Goal: Task Accomplishment & Management: Use online tool/utility

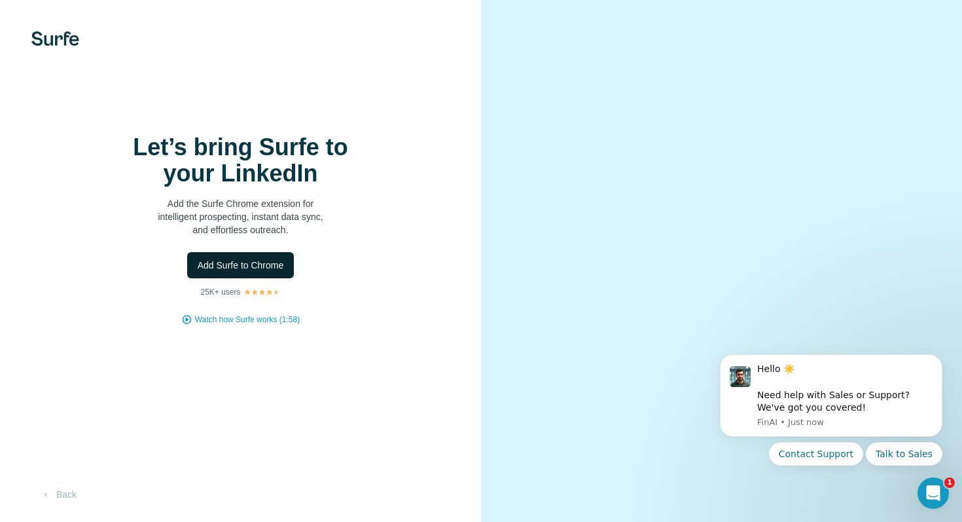
click at [244, 266] on span "Add Surfe to Chrome" at bounding box center [241, 265] width 86 height 13
click at [410, 128] on div "Let’s bring Surfe to your LinkedIn Add the Surfe Chrome extension for intellige…" at bounding box center [240, 261] width 481 height 522
click at [249, 263] on span "Add Surfe to Chrome" at bounding box center [241, 265] width 86 height 13
click at [266, 261] on span "Add Surfe to Chrome" at bounding box center [241, 265] width 86 height 13
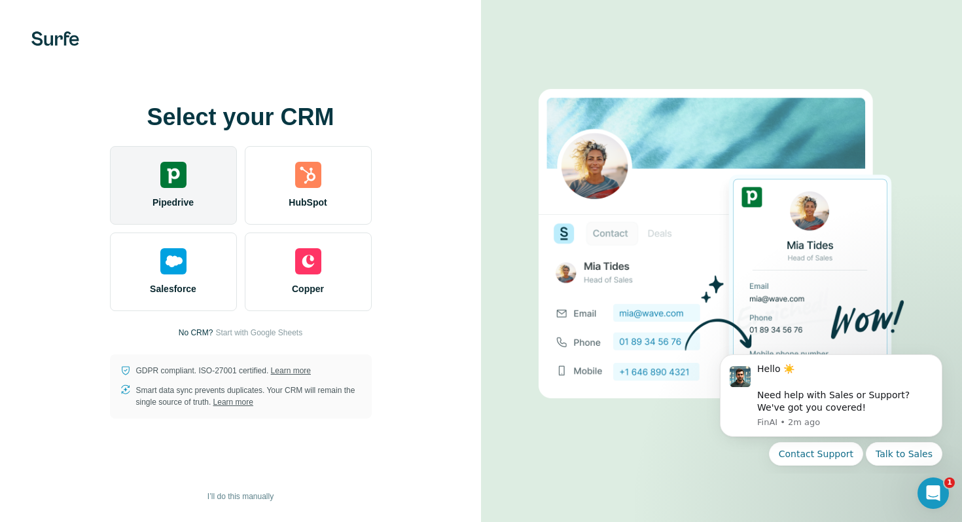
click at [159, 166] on div "Pipedrive" at bounding box center [173, 185] width 127 height 79
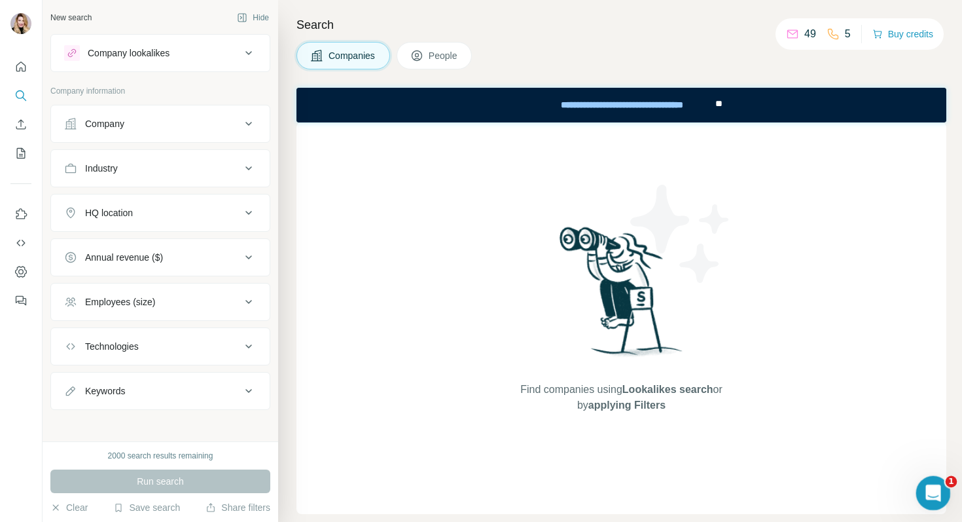
click at [929, 491] on icon "Open Intercom Messenger" at bounding box center [932, 491] width 22 height 22
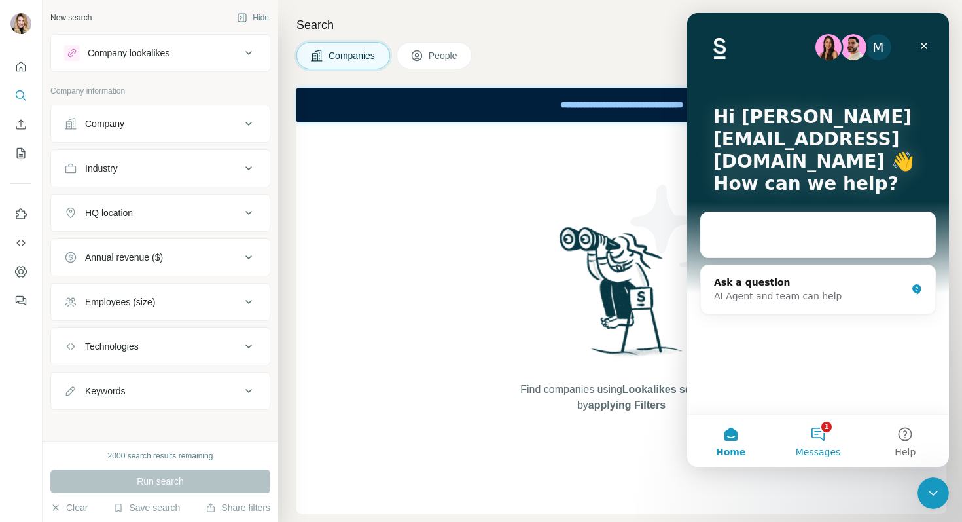
click at [829, 435] on button "1 Messages" at bounding box center [817, 440] width 87 height 52
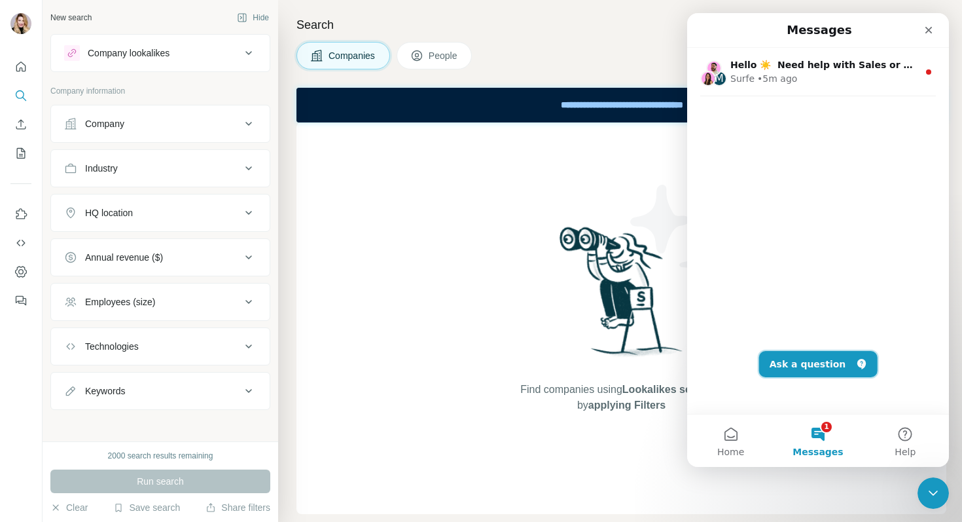
click at [826, 362] on button "Ask a question" at bounding box center [818, 364] width 118 height 26
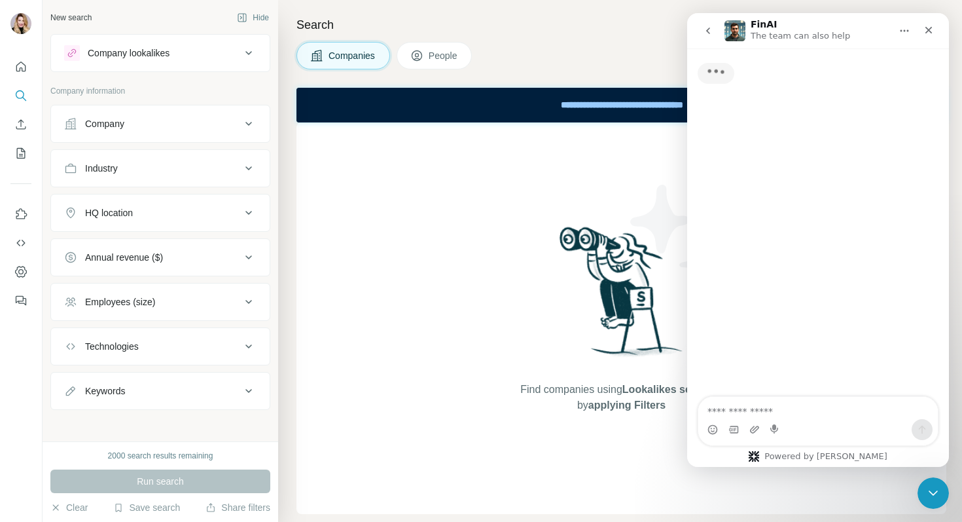
click at [749, 412] on textarea "Ask a question…" at bounding box center [818, 408] width 240 height 22
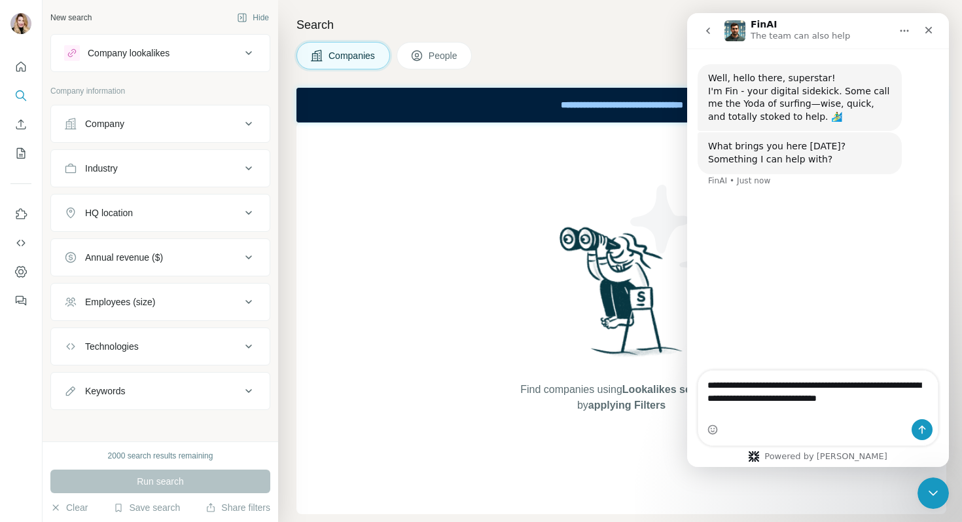
type textarea "**********"
click at [917, 432] on icon "Send a message…" at bounding box center [922, 429] width 10 height 10
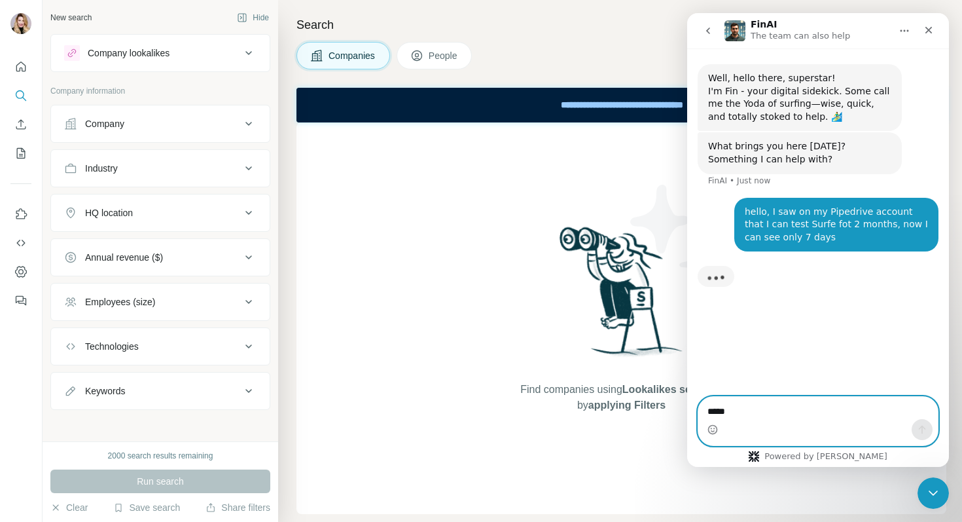
type textarea "******"
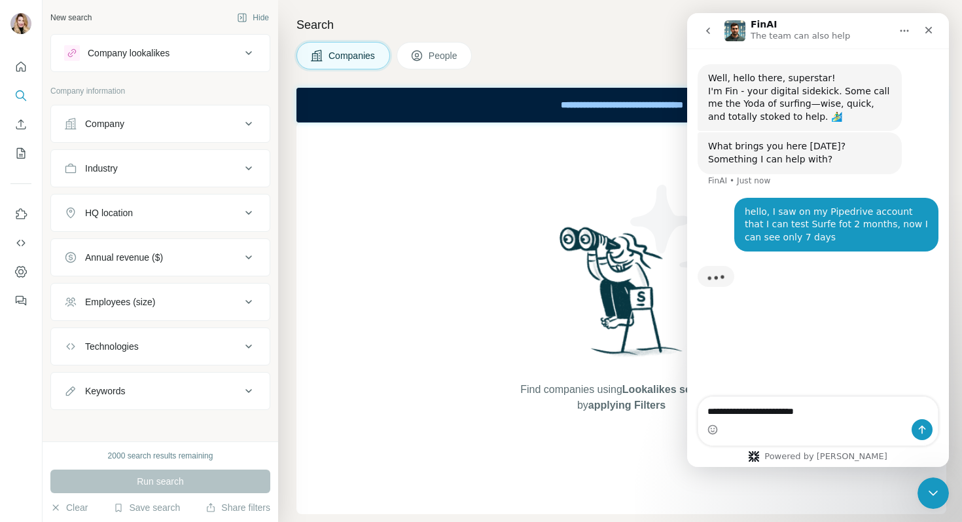
type textarea "**********"
click at [925, 436] on button "Send a message…" at bounding box center [922, 429] width 21 height 21
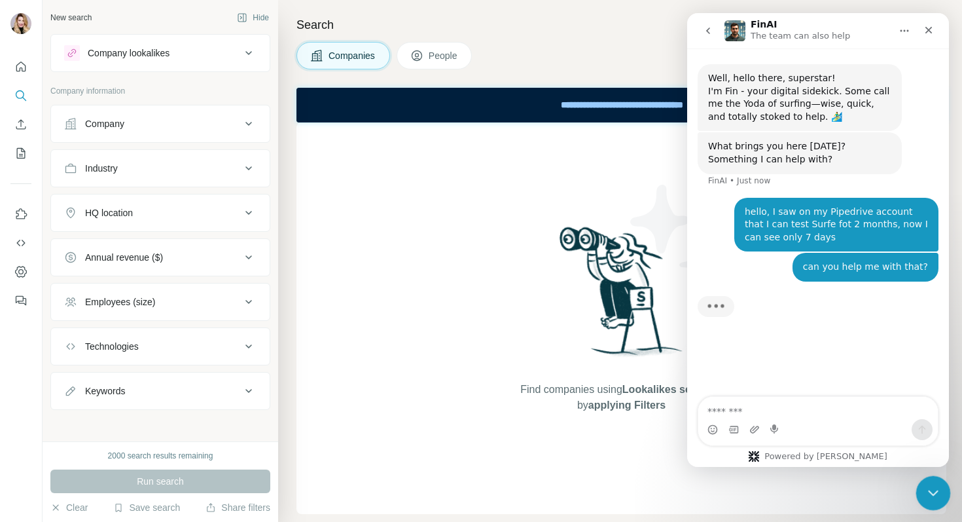
click at [925, 481] on div "Close Intercom Messenger" at bounding box center [931, 490] width 31 height 31
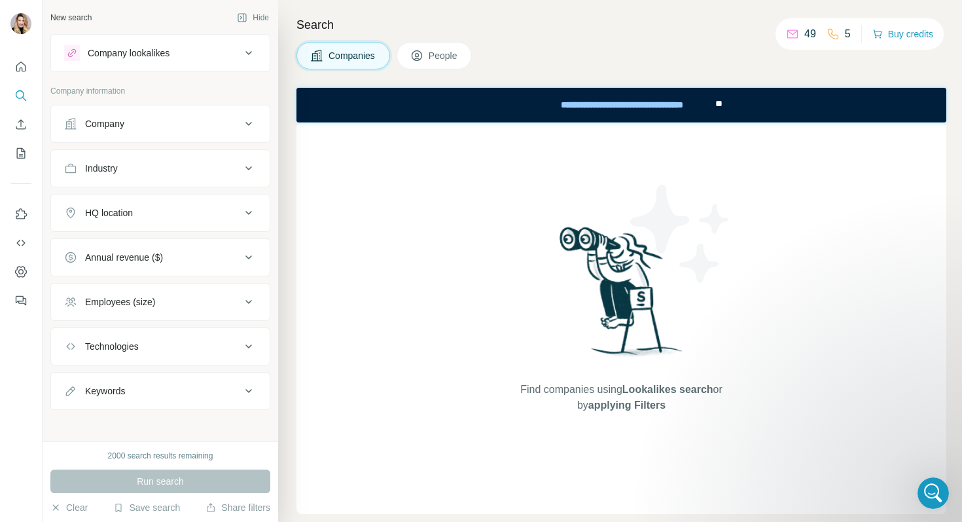
scroll to position [194, 0]
click at [23, 76] on button "Quick start" at bounding box center [20, 67] width 21 height 24
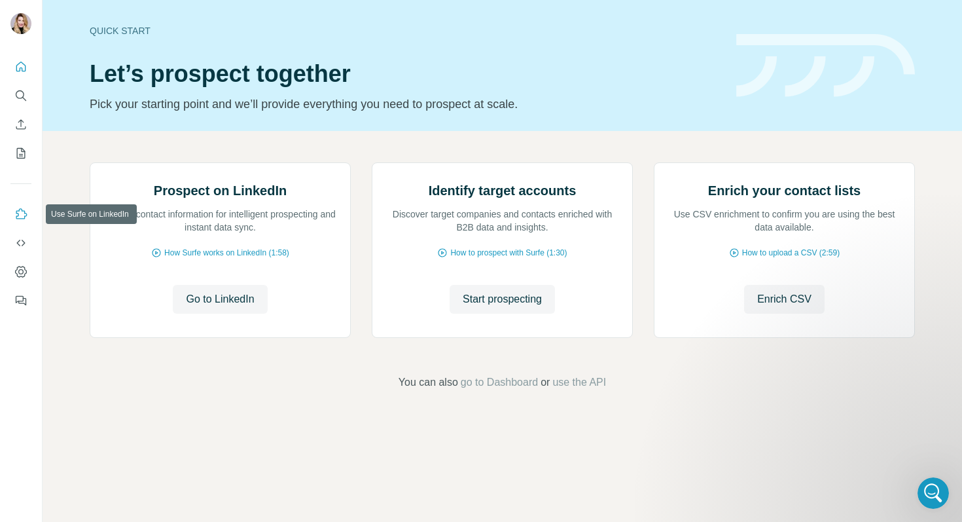
click at [21, 221] on button "Use Surfe on LinkedIn" at bounding box center [20, 214] width 21 height 24
click at [19, 151] on icon "My lists" at bounding box center [20, 153] width 13 height 13
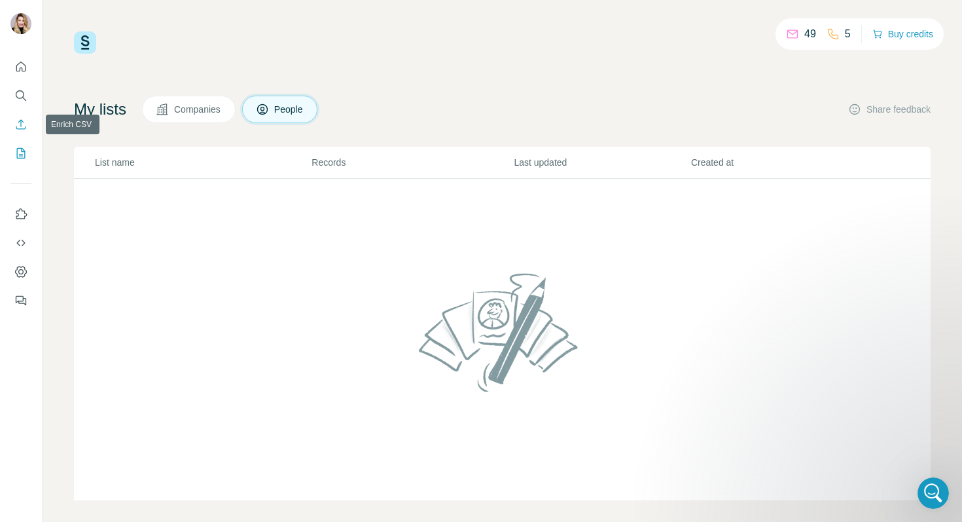
click at [27, 120] on icon "Enrich CSV" at bounding box center [20, 124] width 13 height 13
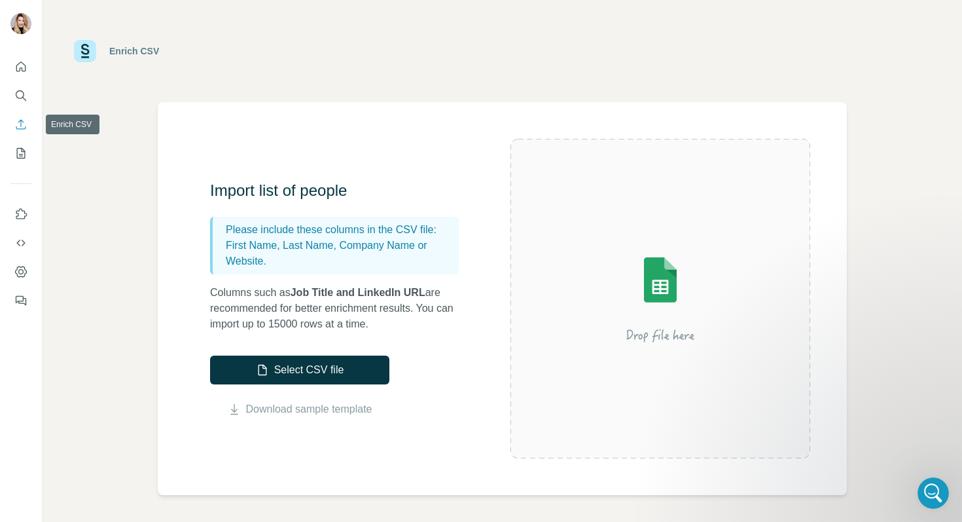
scroll to position [190, 0]
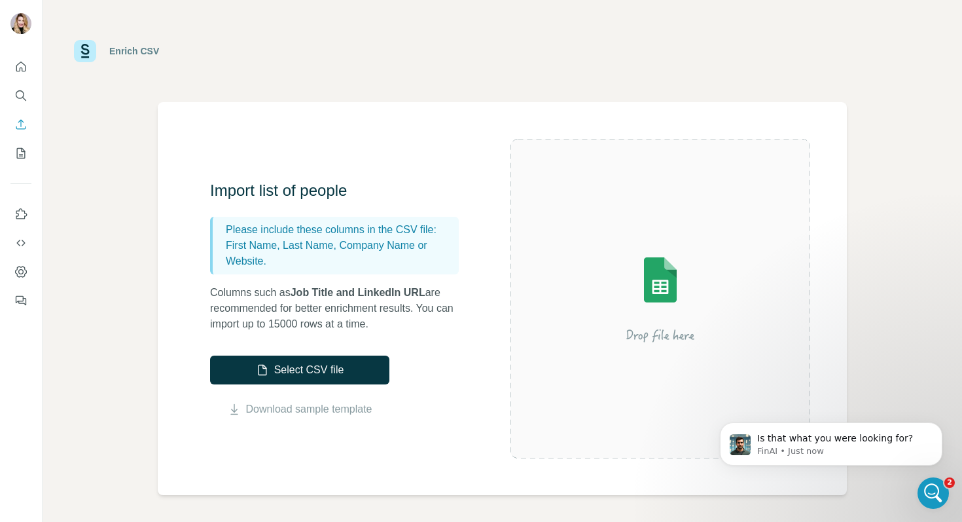
click at [30, 91] on button "Search" at bounding box center [20, 96] width 21 height 24
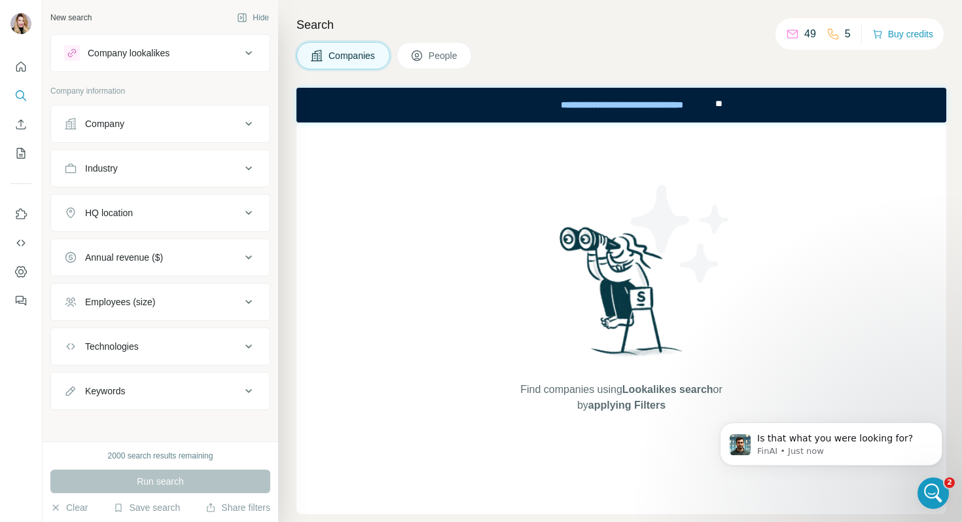
click at [180, 65] on button "Company lookalikes" at bounding box center [160, 52] width 219 height 31
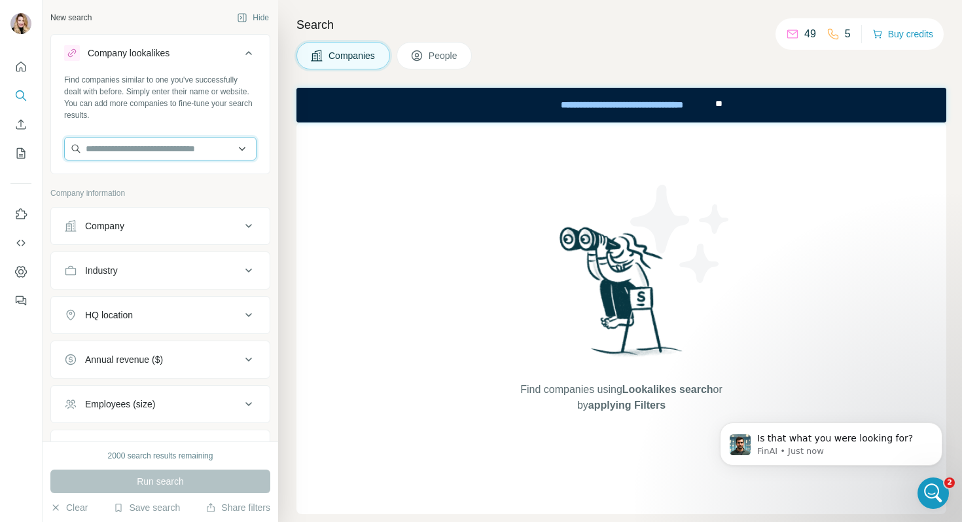
click at [198, 155] on input "text" at bounding box center [160, 149] width 192 height 24
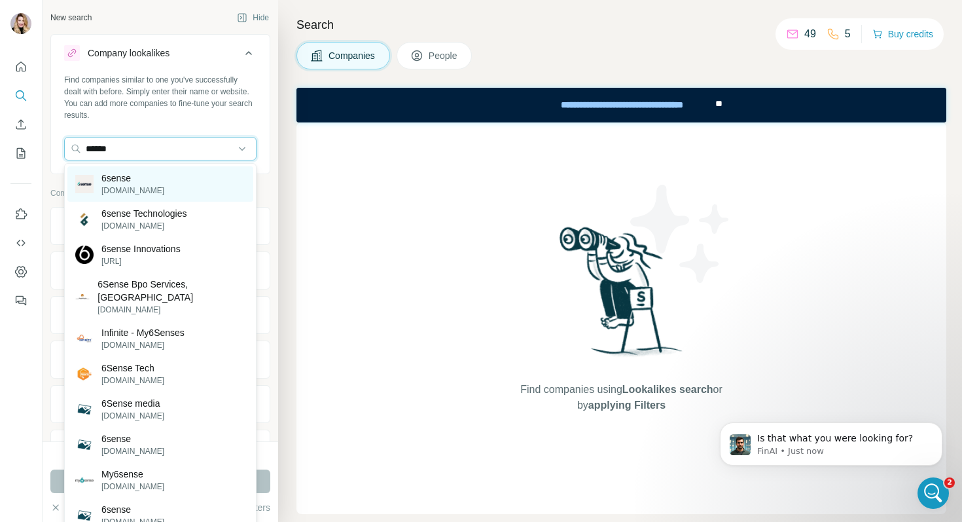
type input "******"
click at [199, 182] on div "6sense 6sense.com" at bounding box center [160, 183] width 186 height 35
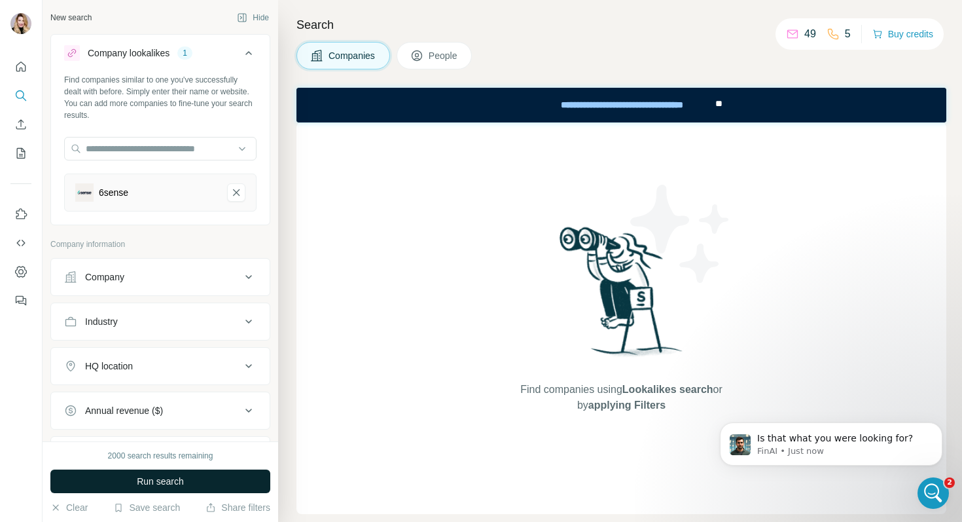
click at [148, 480] on span "Run search" at bounding box center [160, 480] width 47 height 13
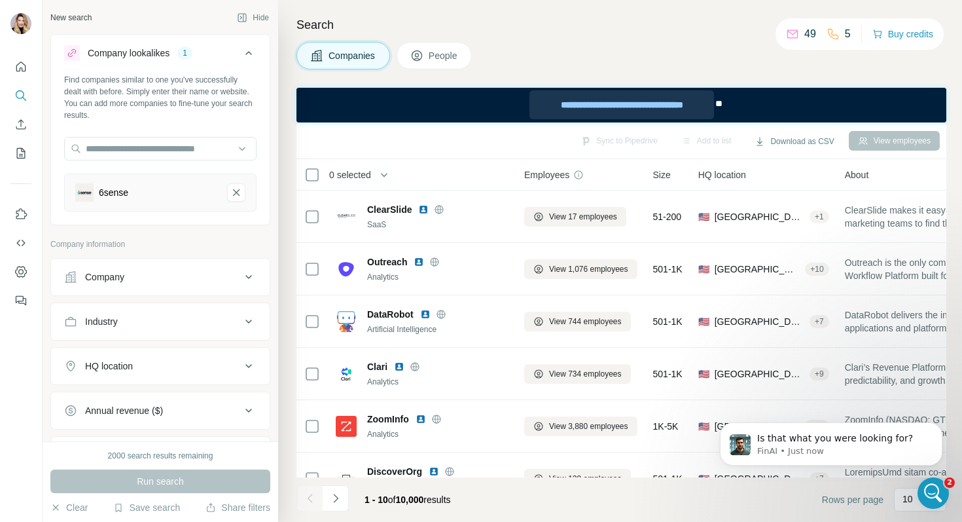
click at [657, 105] on div "**********" at bounding box center [621, 104] width 185 height 29
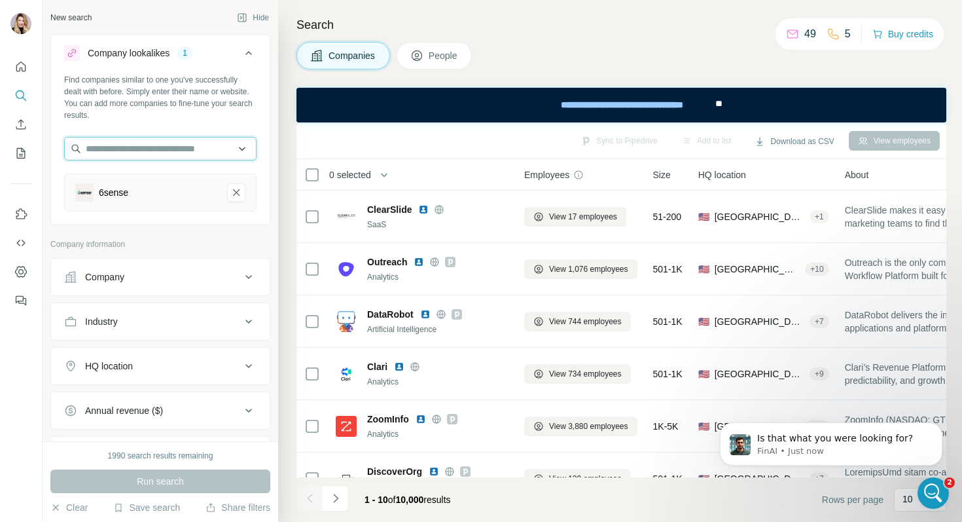
click at [162, 147] on input "text" at bounding box center [160, 149] width 192 height 24
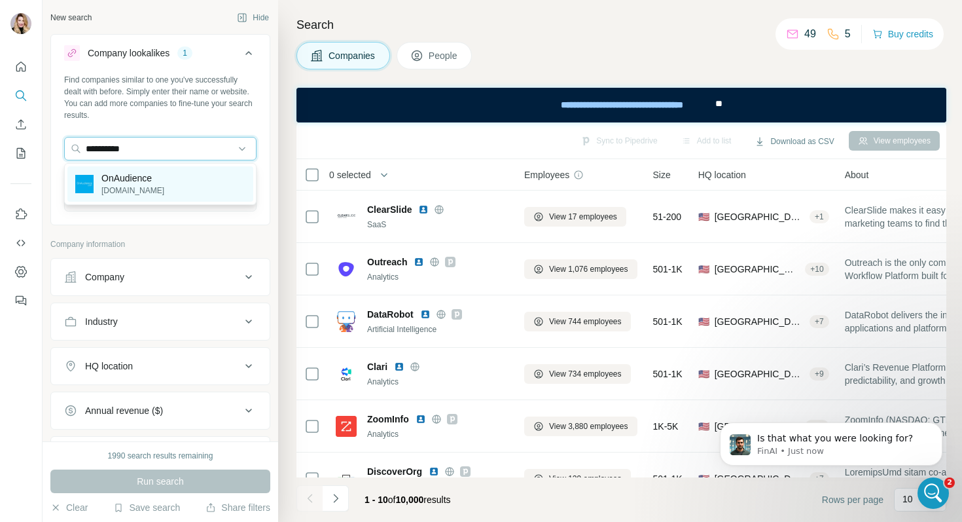
type input "**********"
click at [194, 181] on div "OnAudience onaudience.com" at bounding box center [160, 183] width 186 height 35
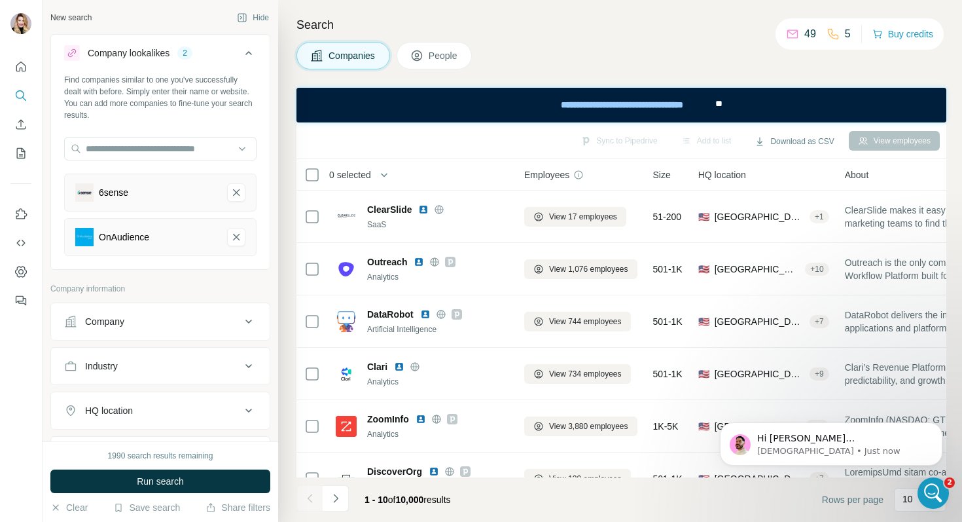
scroll to position [222, 0]
click at [241, 192] on icon "6sense-remove-button" at bounding box center [236, 192] width 12 height 13
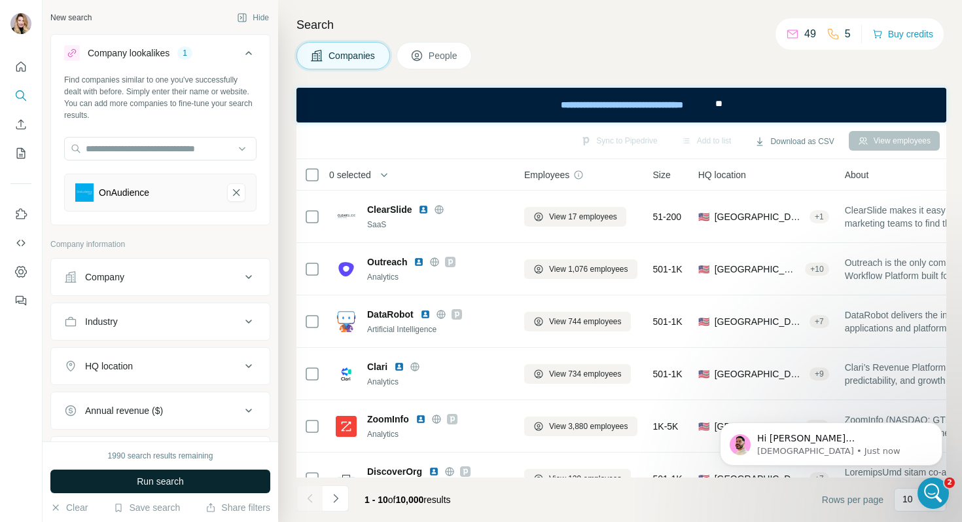
click at [168, 479] on span "Run search" at bounding box center [160, 480] width 47 height 13
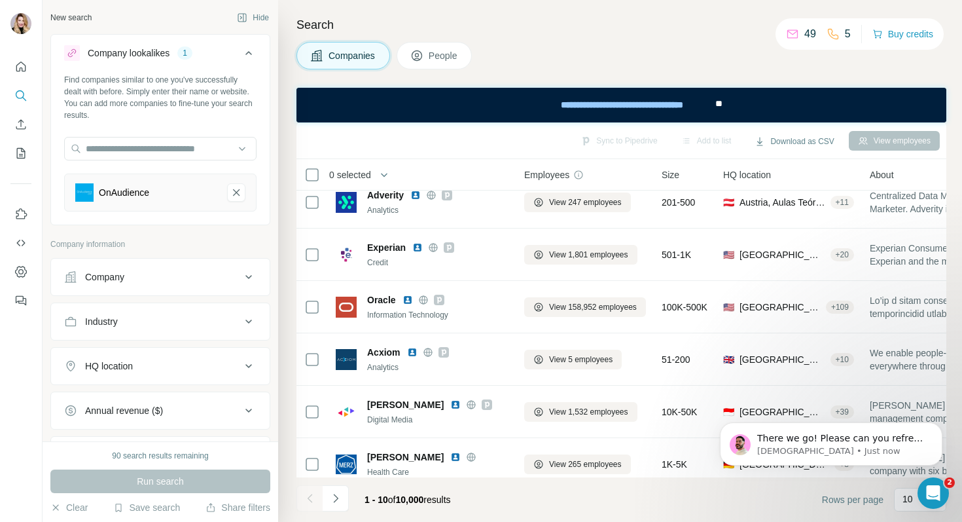
scroll to position [237, 0]
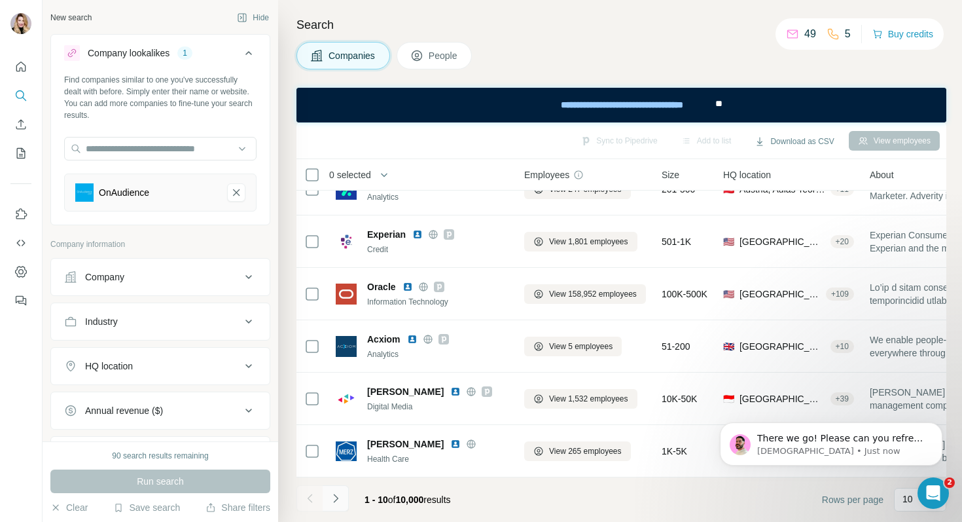
click at [344, 498] on button "Navigate to next page" at bounding box center [336, 498] width 26 height 26
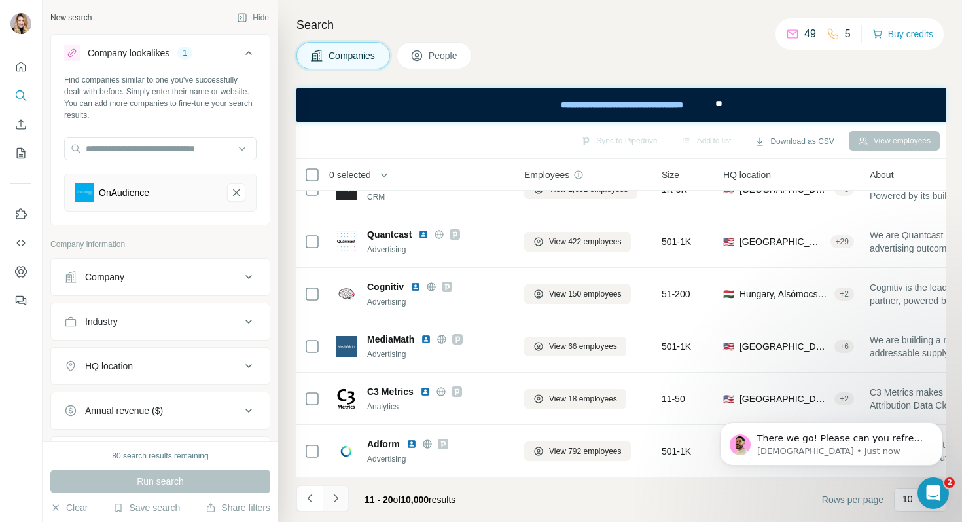
click at [336, 501] on icon "Navigate to next page" at bounding box center [335, 497] width 13 height 13
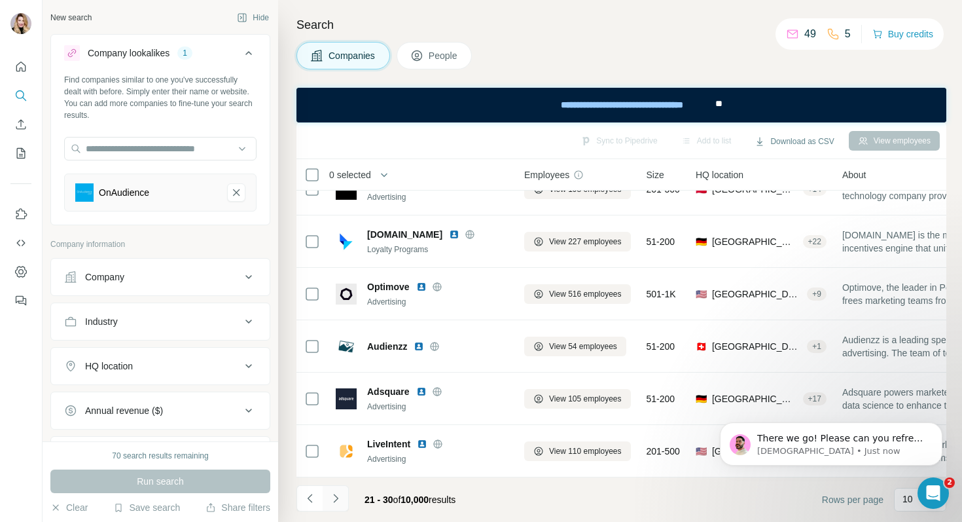
click at [334, 501] on icon "Navigate to next page" at bounding box center [335, 497] width 5 height 9
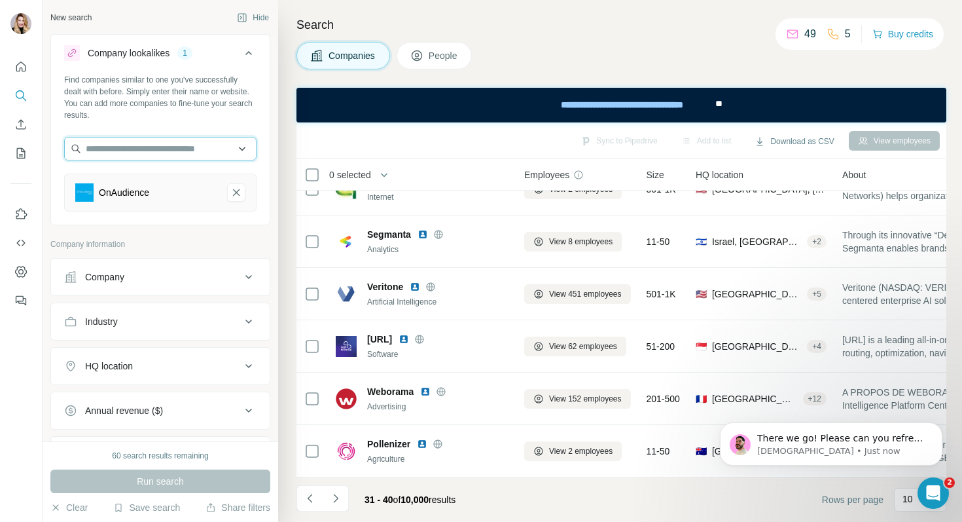
click at [156, 154] on input "text" at bounding box center [160, 149] width 192 height 24
click at [853, 441] on span "There we go! Please can you refresh and you should now see this activated 🙏 Bes…" at bounding box center [840, 451] width 167 height 37
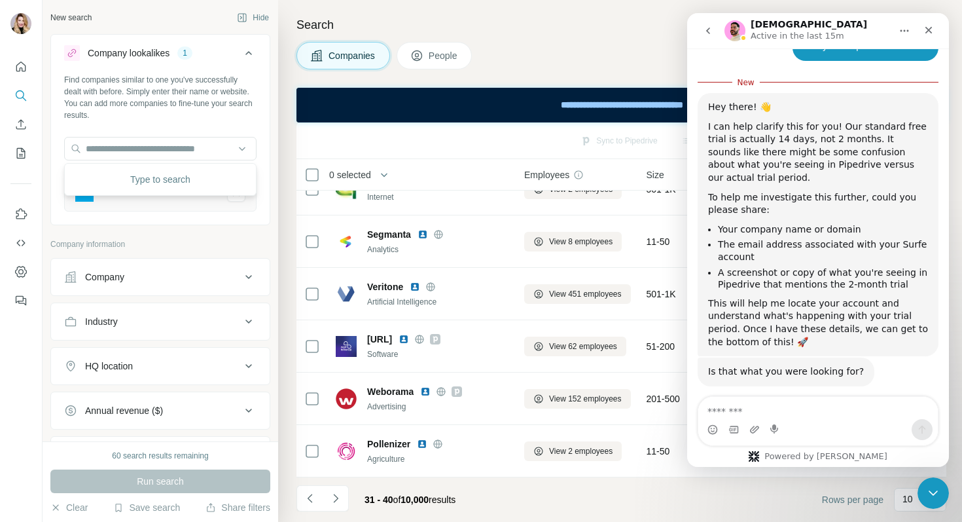
scroll to position [236, 0]
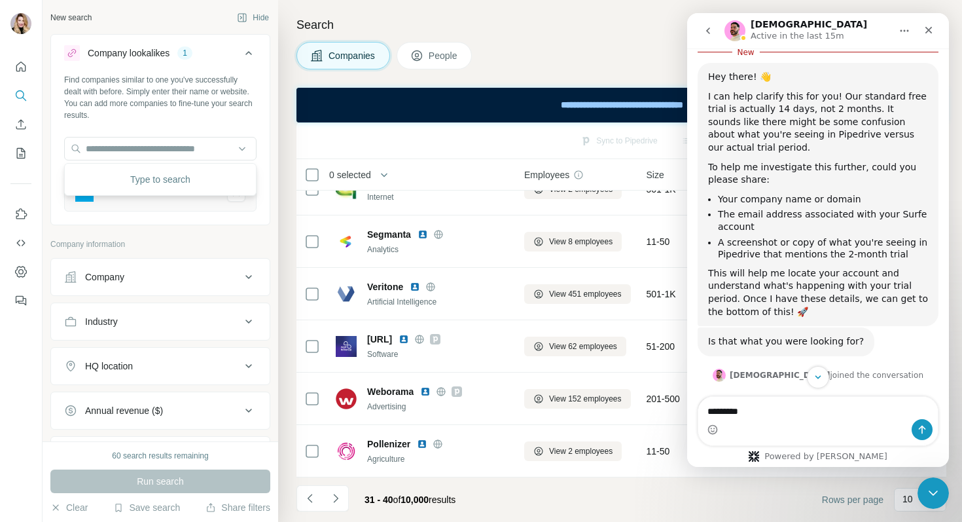
type textarea "**********"
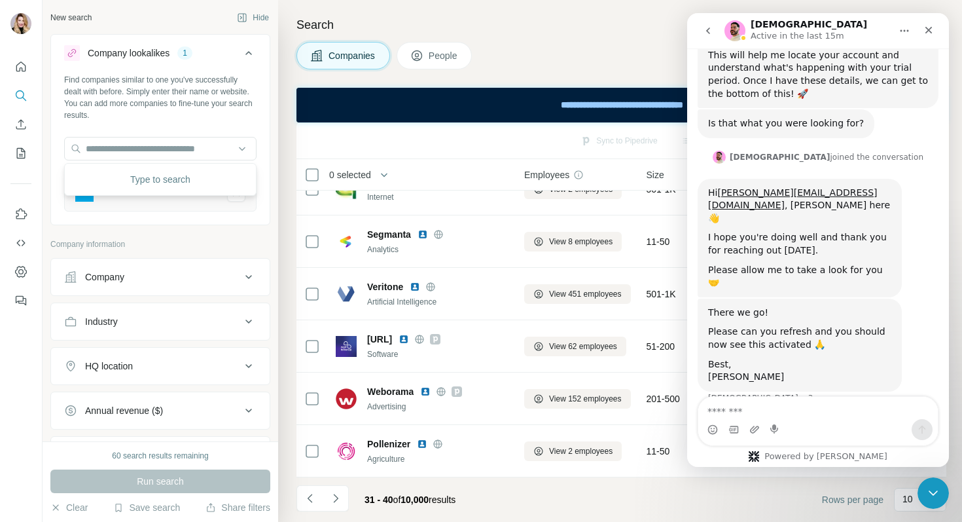
scroll to position [456, 0]
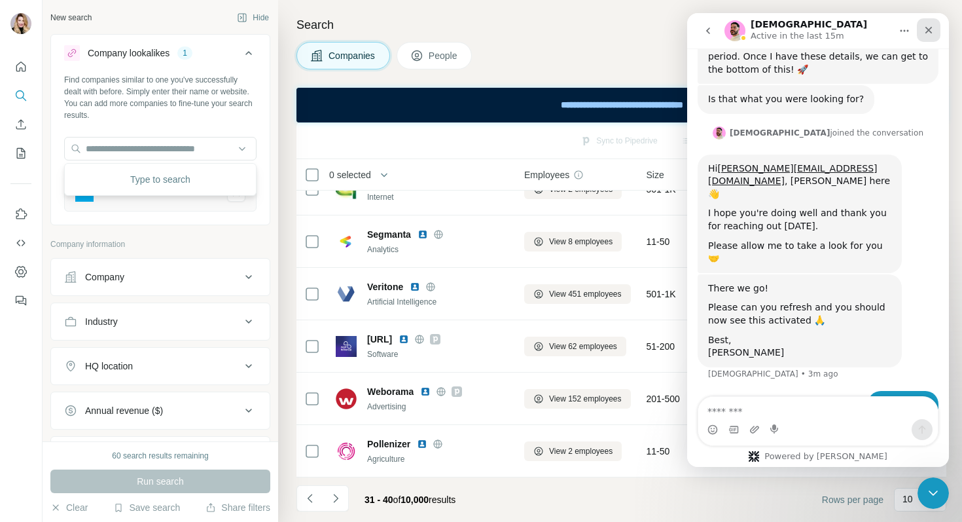
click at [929, 31] on icon "Close" at bounding box center [928, 30] width 10 height 10
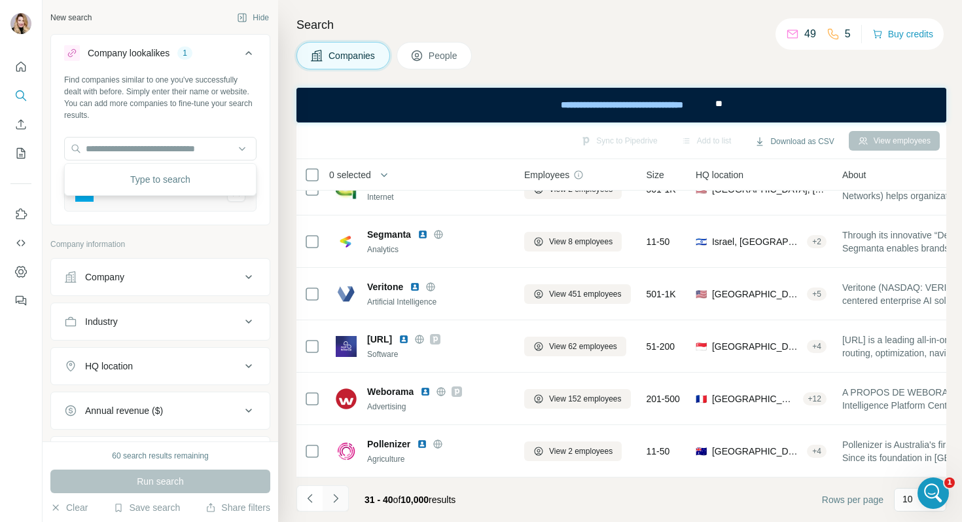
click at [340, 497] on icon "Navigate to next page" at bounding box center [335, 497] width 13 height 13
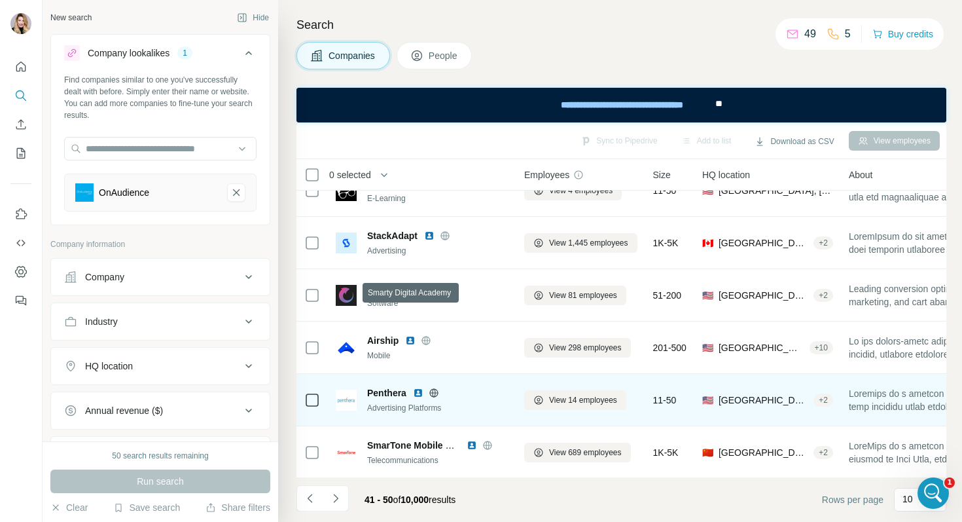
scroll to position [237, 0]
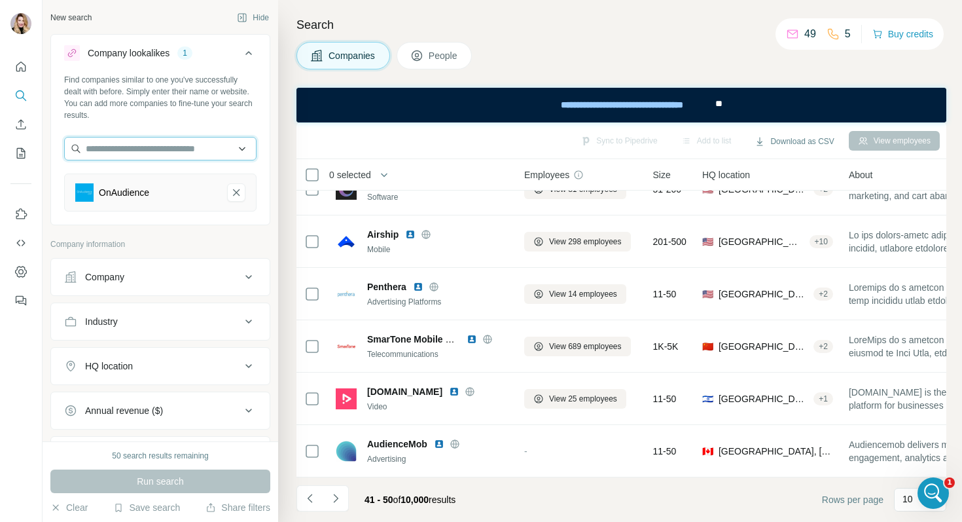
click at [132, 152] on input "text" at bounding box center [160, 149] width 192 height 24
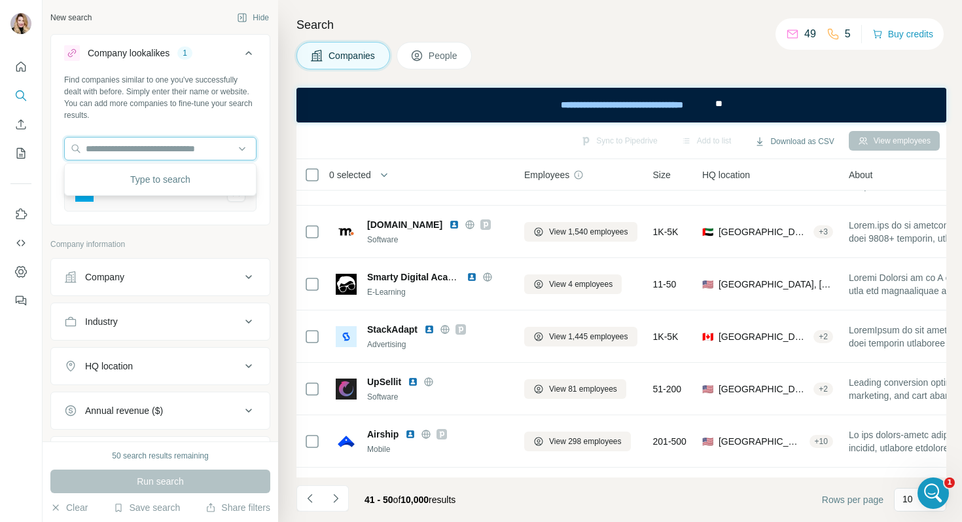
scroll to position [0, 0]
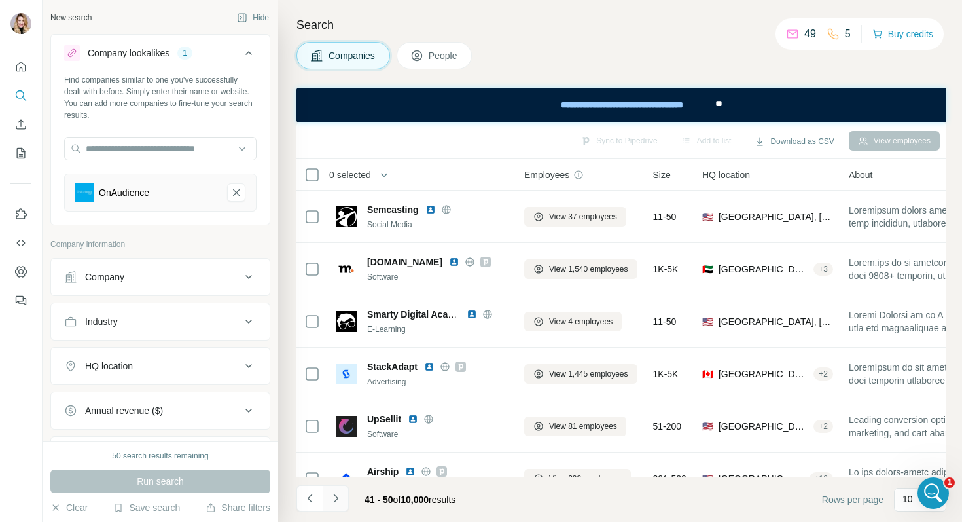
click at [334, 499] on icon "Navigate to next page" at bounding box center [335, 497] width 13 height 13
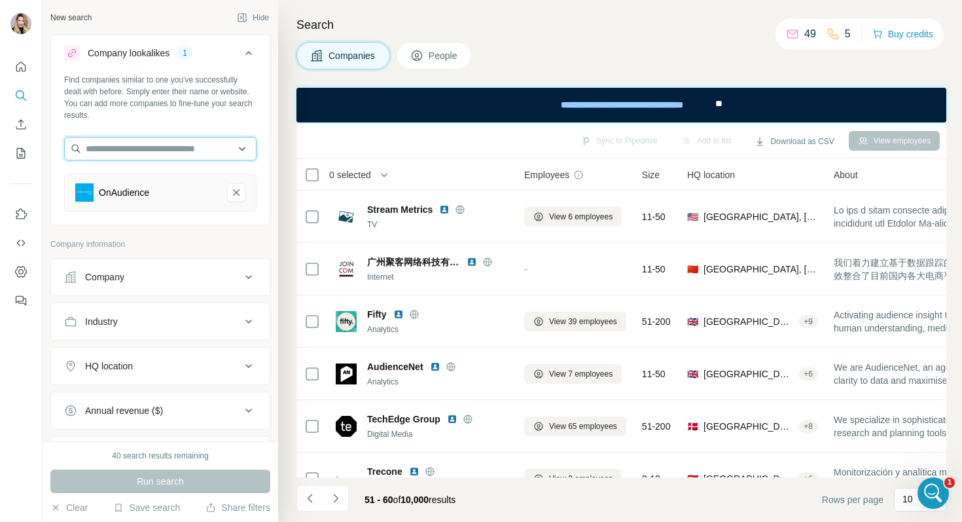
click at [141, 143] on input "text" at bounding box center [160, 149] width 192 height 24
type input "*****"
click at [453, 53] on span "People" at bounding box center [444, 55] width 30 height 13
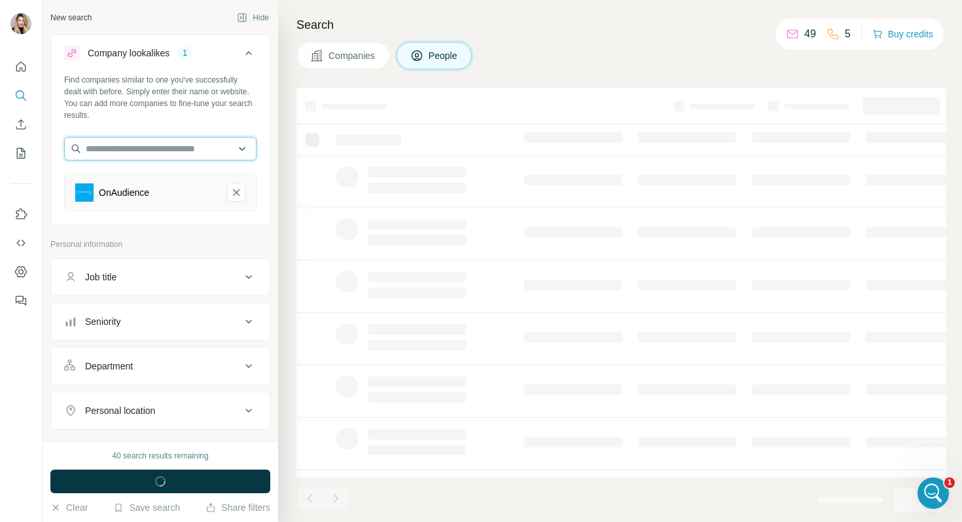
click at [130, 151] on input "text" at bounding box center [160, 149] width 192 height 24
type input "**********"
drag, startPoint x: 155, startPoint y: 146, endPoint x: 50, endPoint y: 146, distance: 105.4
click at [50, 146] on div "**********" at bounding box center [161, 220] width 236 height 441
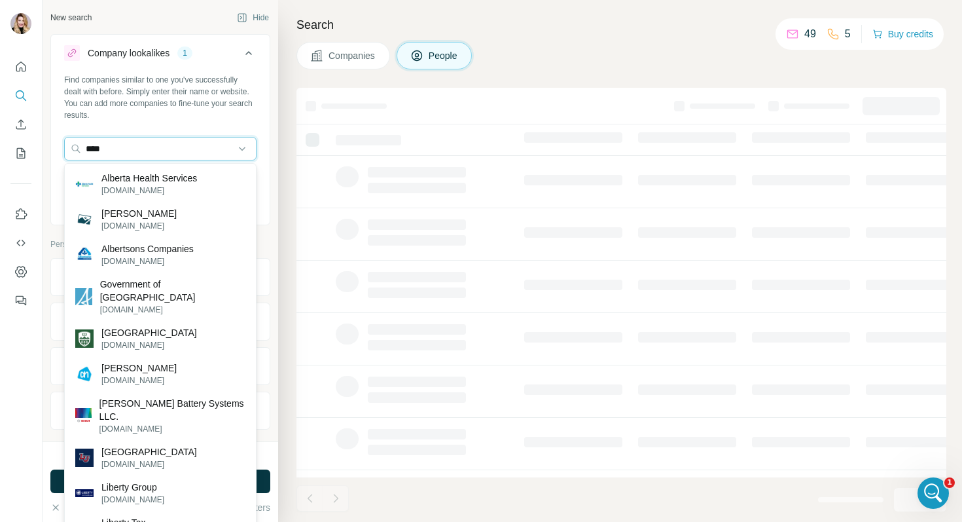
type input "****"
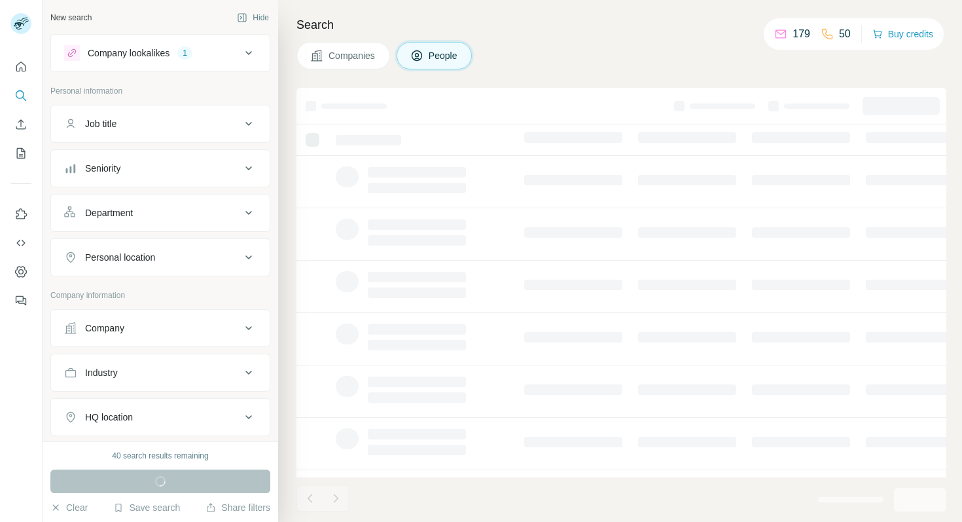
click at [192, 52] on div "1" at bounding box center [184, 53] width 15 height 12
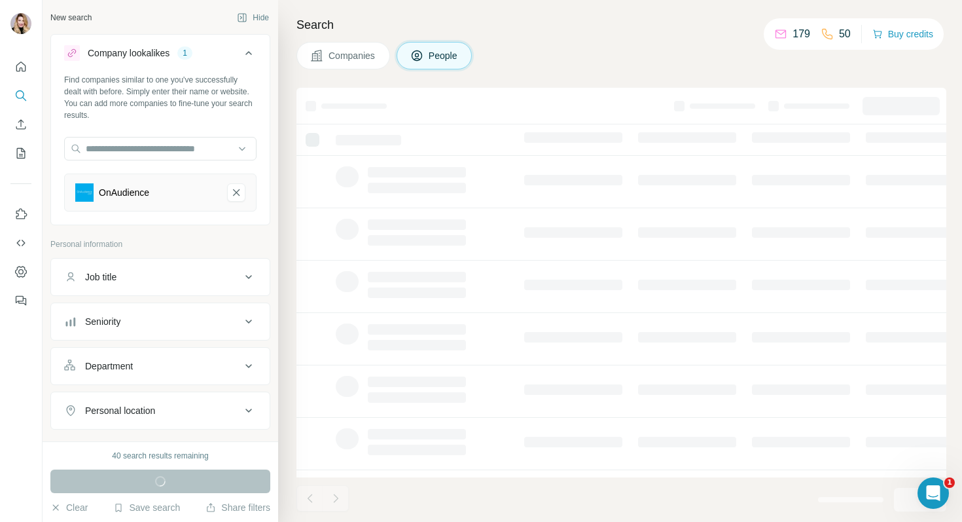
click at [152, 73] on button "Company lookalikes 1" at bounding box center [160, 55] width 219 height 37
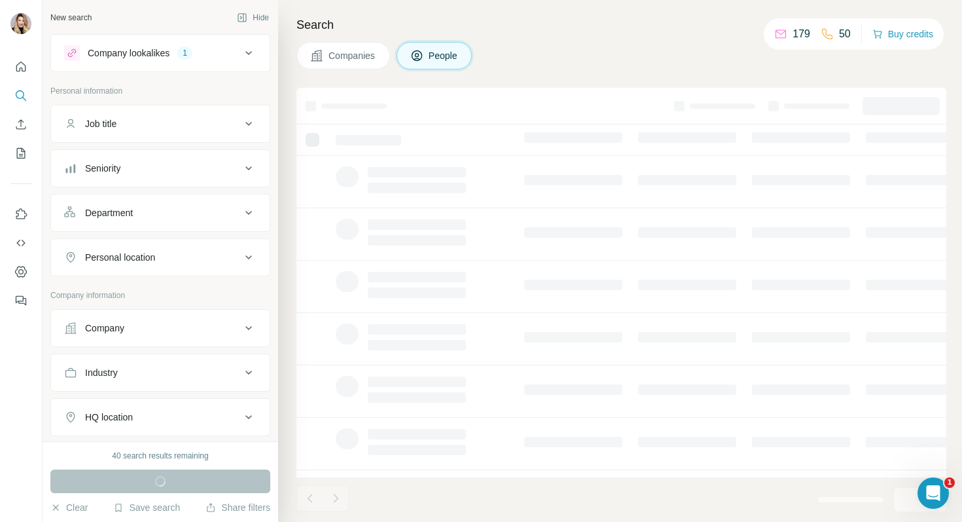
click at [186, 59] on div "Company lookalikes 1" at bounding box center [152, 53] width 177 height 16
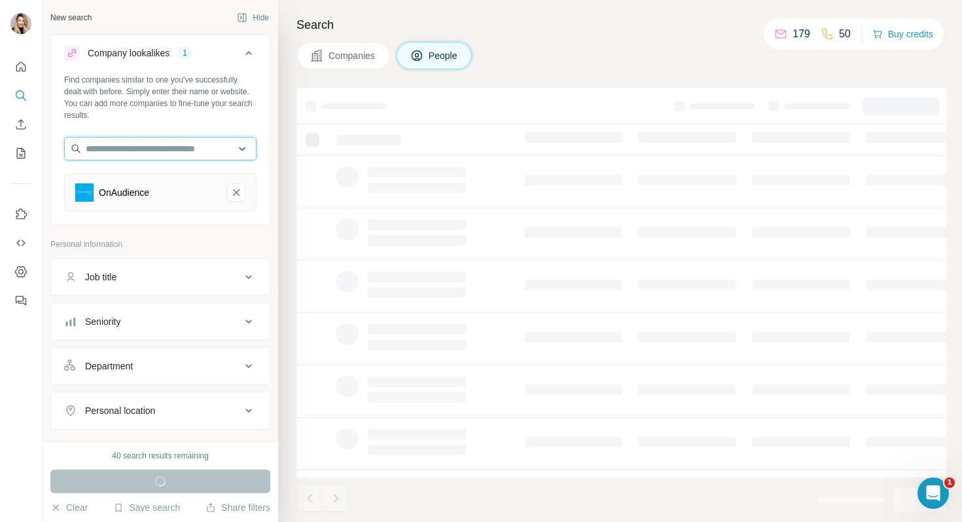
click at [204, 158] on input "text" at bounding box center [160, 149] width 192 height 24
click at [129, 54] on div "Company lookalikes" at bounding box center [129, 52] width 82 height 13
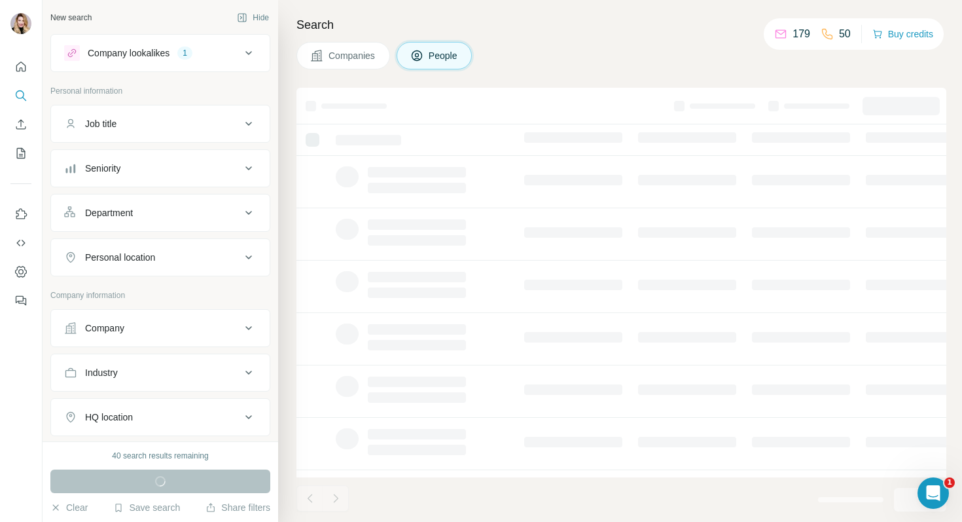
click at [428, 57] on button "People" at bounding box center [435, 55] width 76 height 27
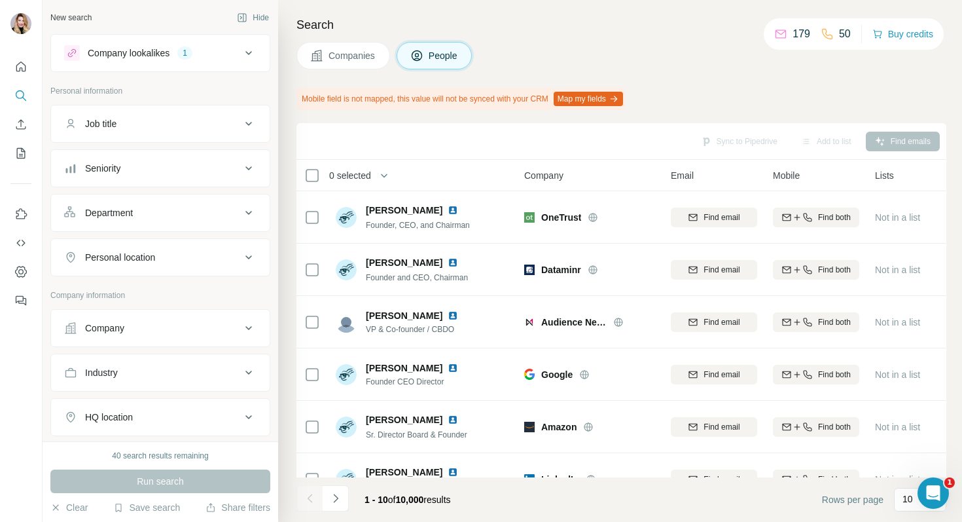
click at [428, 57] on button "People" at bounding box center [435, 55] width 76 height 27
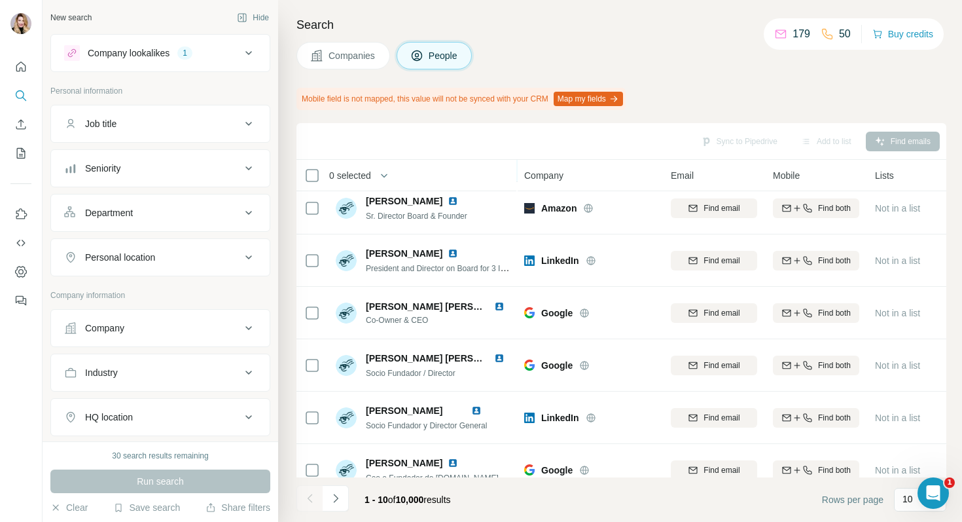
scroll to position [238, 0]
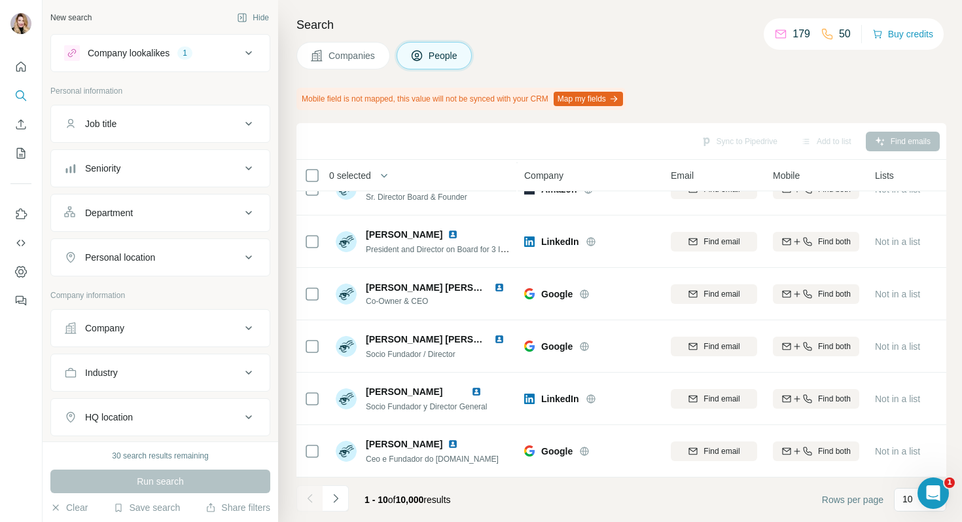
click at [366, 46] on button "Companies" at bounding box center [343, 55] width 94 height 27
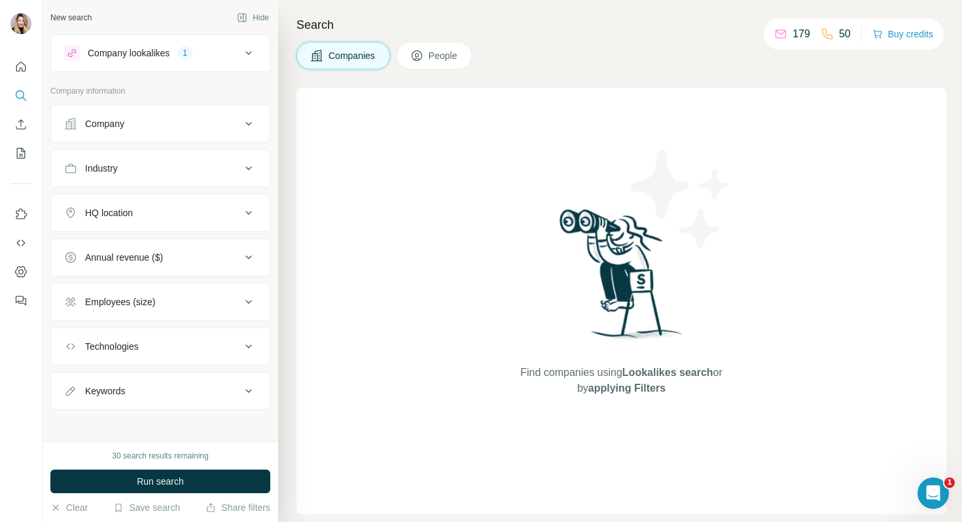
click at [177, 62] on button "Company lookalikes 1" at bounding box center [160, 52] width 219 height 31
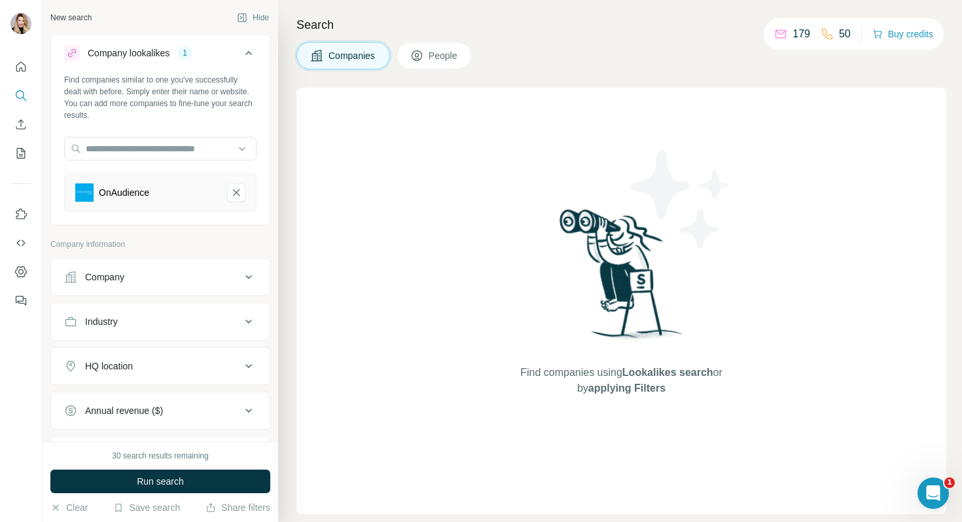
click at [454, 52] on span "People" at bounding box center [444, 55] width 30 height 13
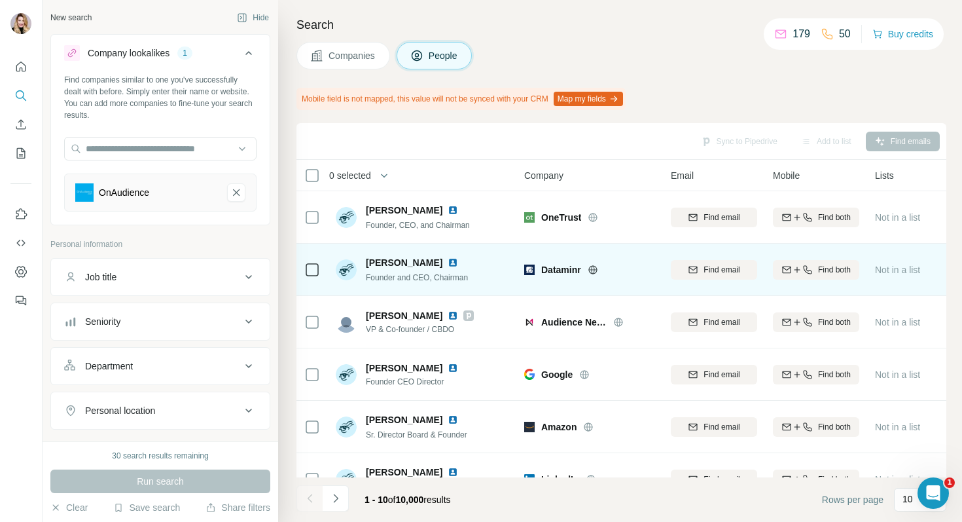
scroll to position [238, 0]
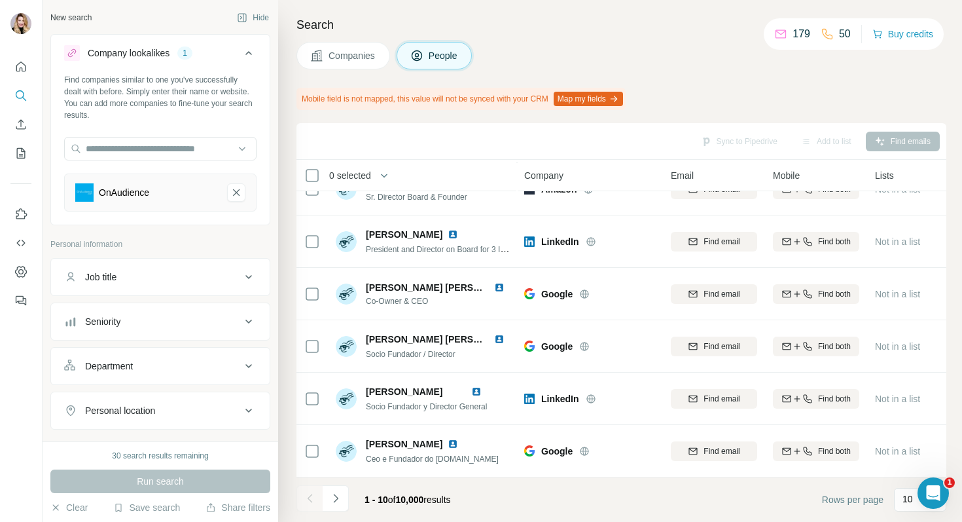
click at [352, 65] on button "Companies" at bounding box center [343, 55] width 94 height 27
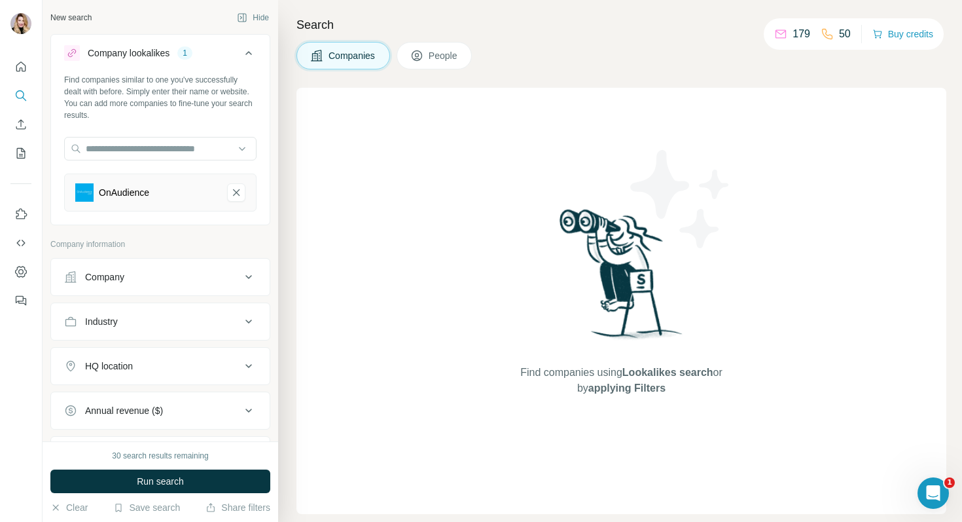
click at [441, 58] on span "People" at bounding box center [444, 55] width 30 height 13
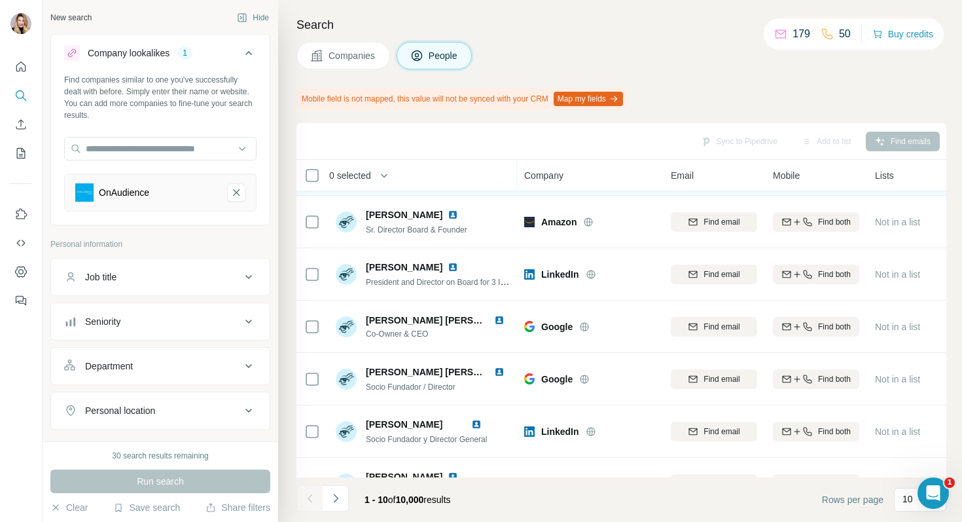
scroll to position [238, 0]
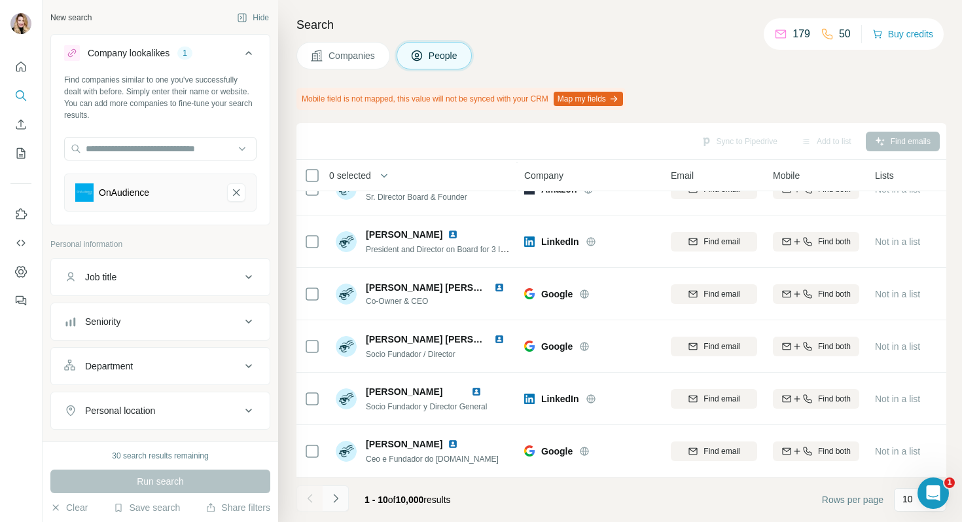
click at [338, 503] on icon "Navigate to next page" at bounding box center [335, 497] width 13 height 13
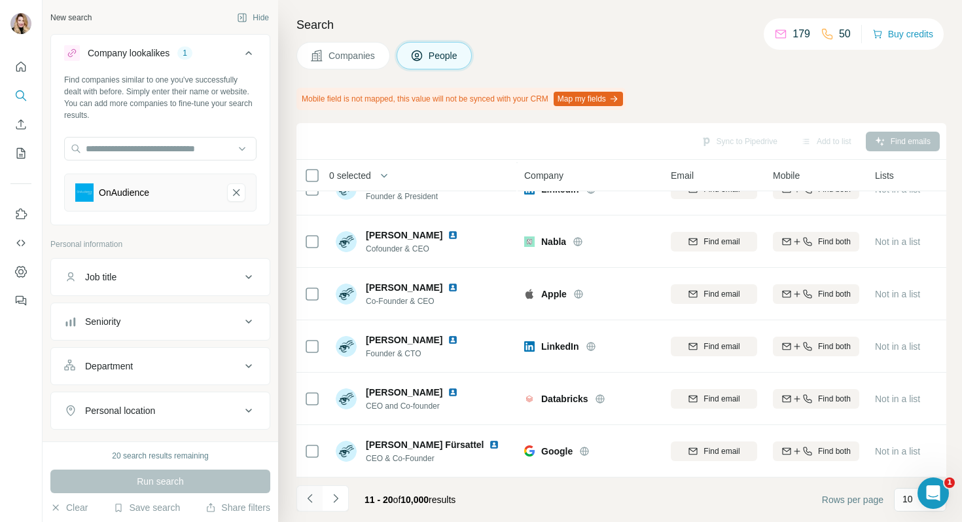
click at [317, 496] on button "Navigate to previous page" at bounding box center [309, 498] width 26 height 26
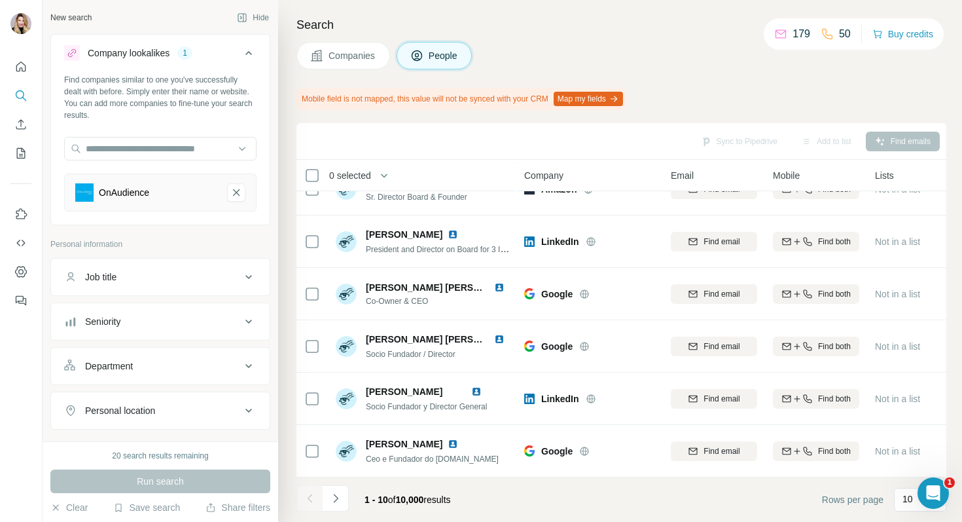
click at [340, 53] on span "Companies" at bounding box center [353, 55] width 48 height 13
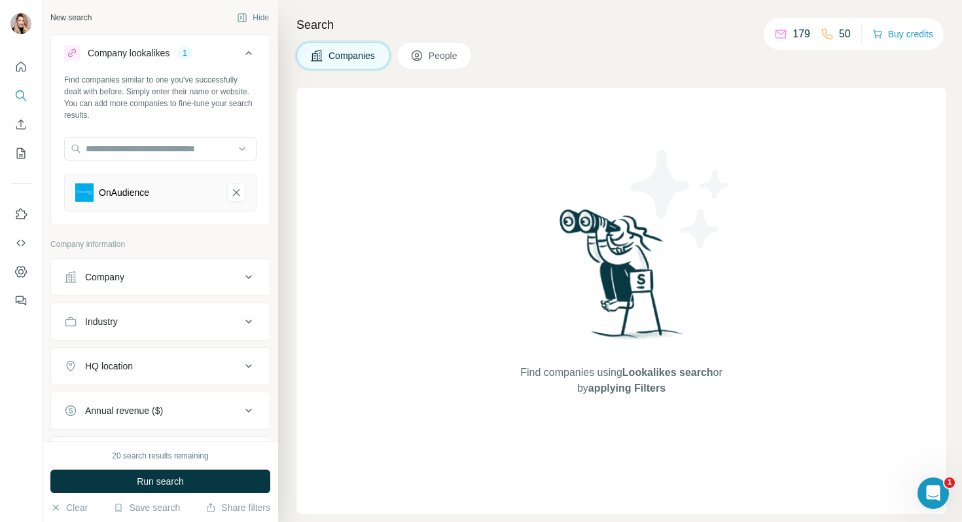
click at [440, 52] on span "People" at bounding box center [444, 55] width 30 height 13
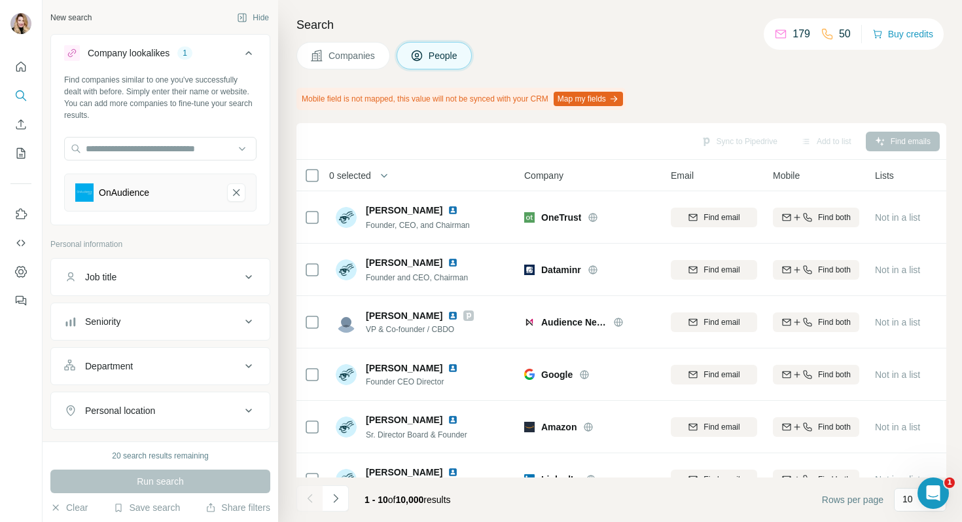
click at [338, 46] on button "Companies" at bounding box center [343, 55] width 94 height 27
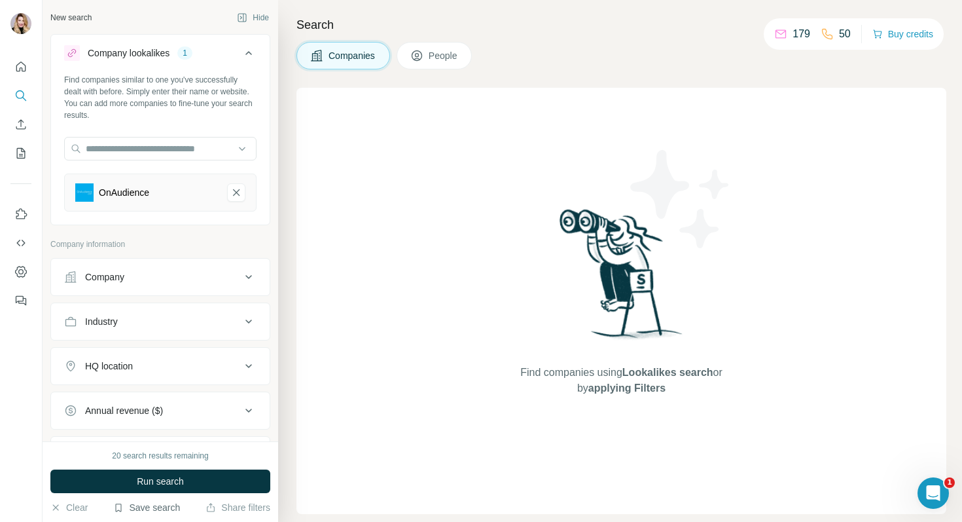
click at [145, 511] on button "Save search" at bounding box center [146, 507] width 67 height 13
click at [91, 509] on div "Clear Save search Share filters" at bounding box center [160, 507] width 220 height 13
click at [117, 276] on div "Company" at bounding box center [104, 276] width 39 height 13
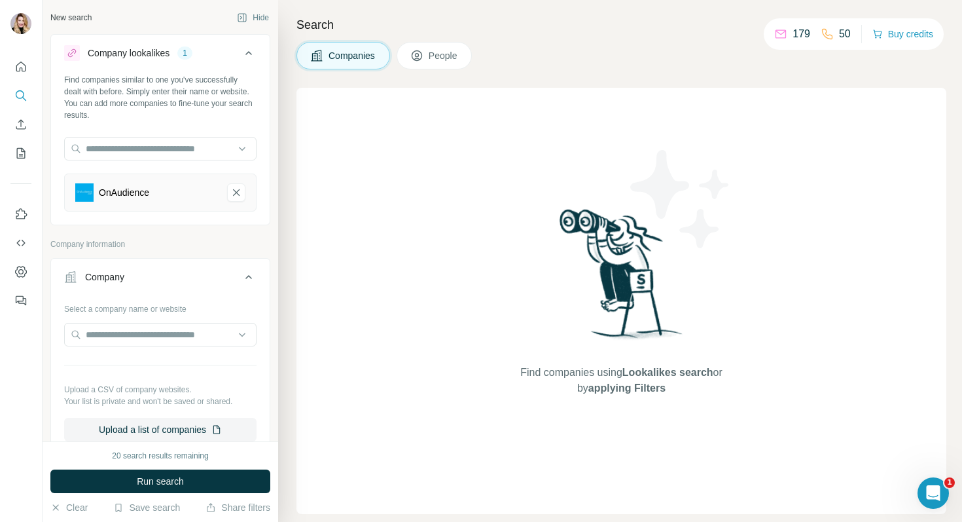
click at [117, 276] on div "Company" at bounding box center [104, 276] width 39 height 13
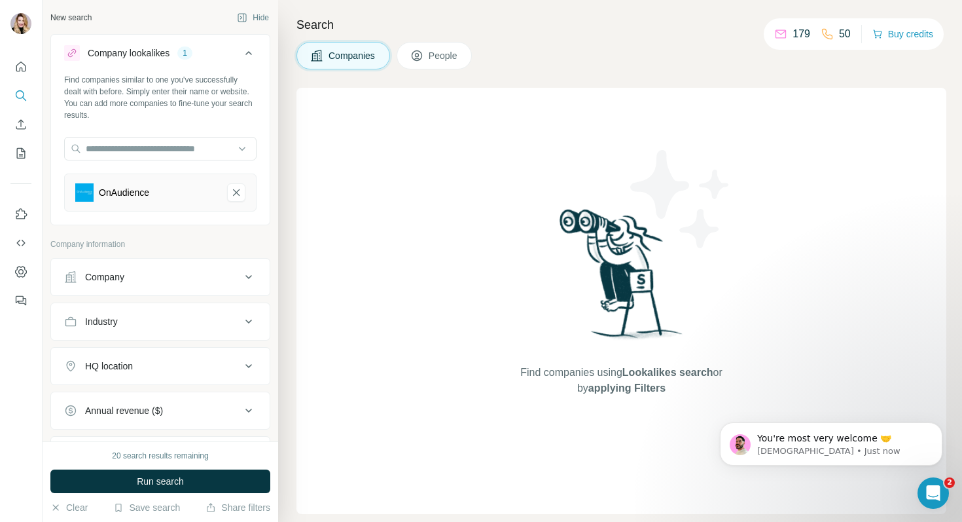
click at [249, 41] on button "Company lookalikes 1" at bounding box center [160, 55] width 219 height 37
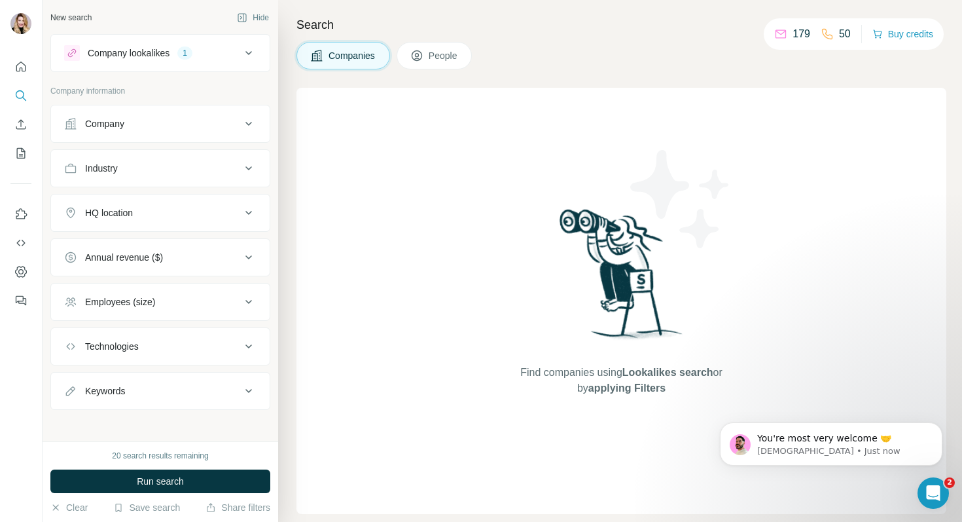
click at [249, 41] on button "Company lookalikes 1" at bounding box center [160, 52] width 219 height 31
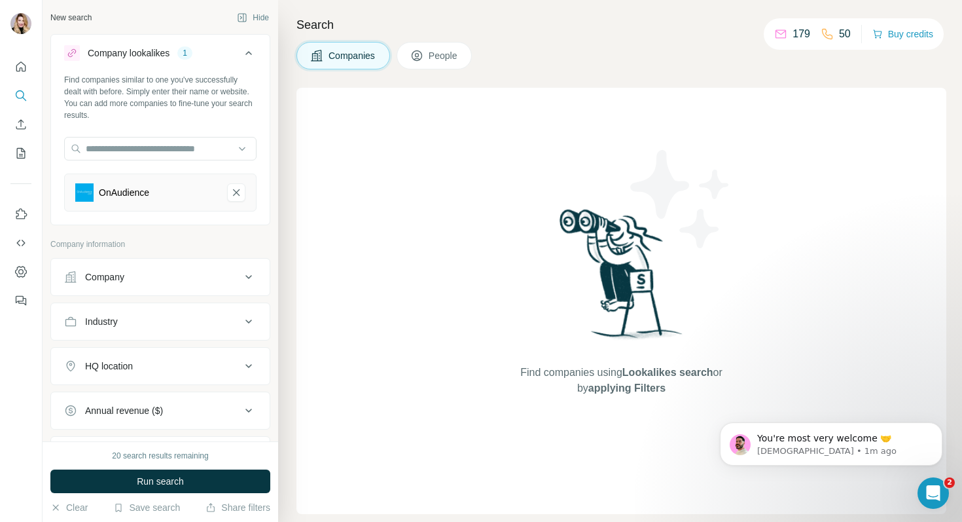
click at [10, 65] on button "Quick start" at bounding box center [20, 67] width 21 height 24
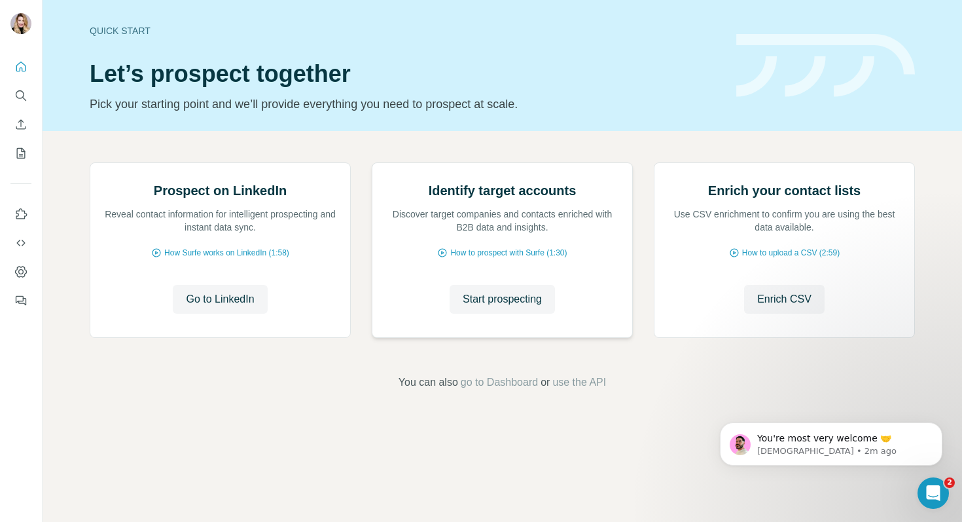
click at [501, 313] on button "Start prospecting" at bounding box center [502, 299] width 105 height 29
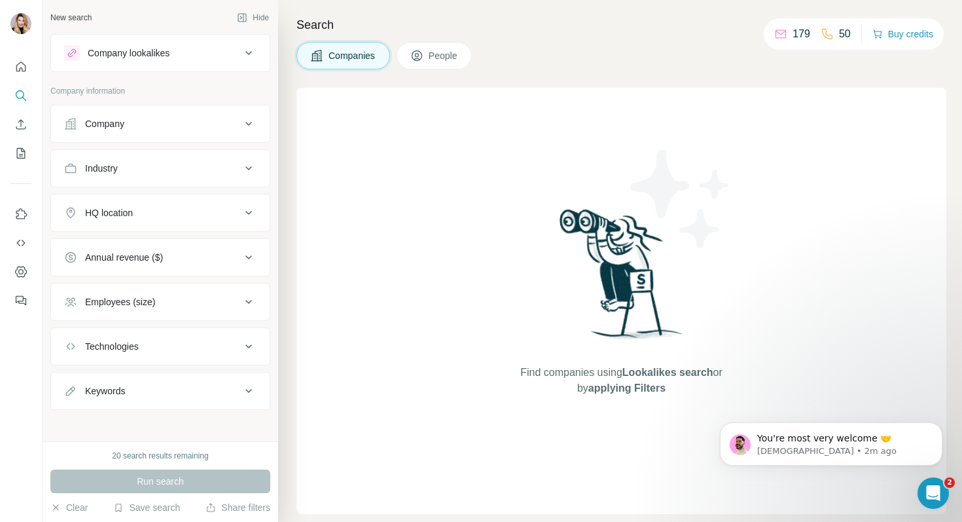
click at [501, 445] on div "Find companies using Lookalikes search or by applying Filters" at bounding box center [621, 301] width 650 height 426
click at [71, 506] on button "Clear" at bounding box center [68, 507] width 37 height 13
click at [61, 507] on button "Clear" at bounding box center [68, 507] width 37 height 13
click at [250, 511] on button "Share filters" at bounding box center [238, 507] width 65 height 13
click at [162, 508] on button "Save search" at bounding box center [146, 507] width 67 height 13
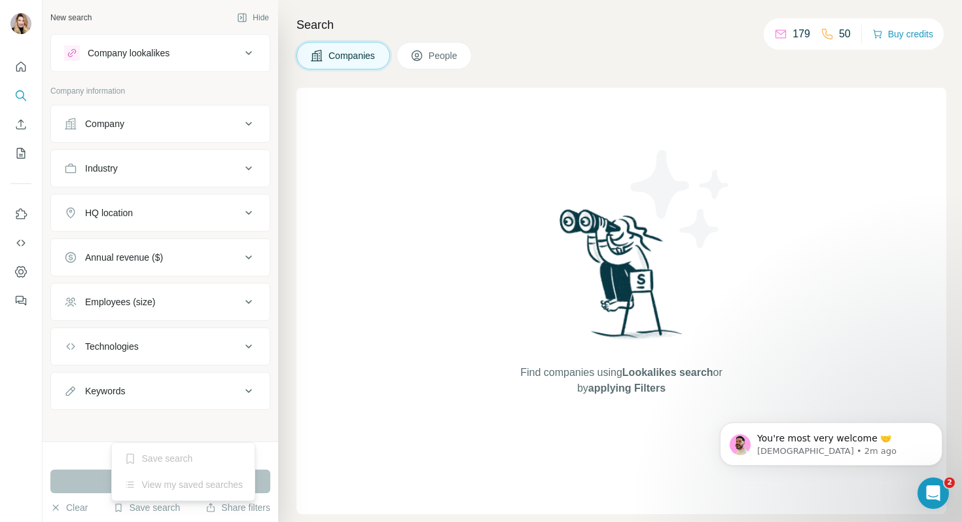
click at [452, 272] on div "Find companies using Lookalikes search or by applying Filters" at bounding box center [621, 301] width 650 height 426
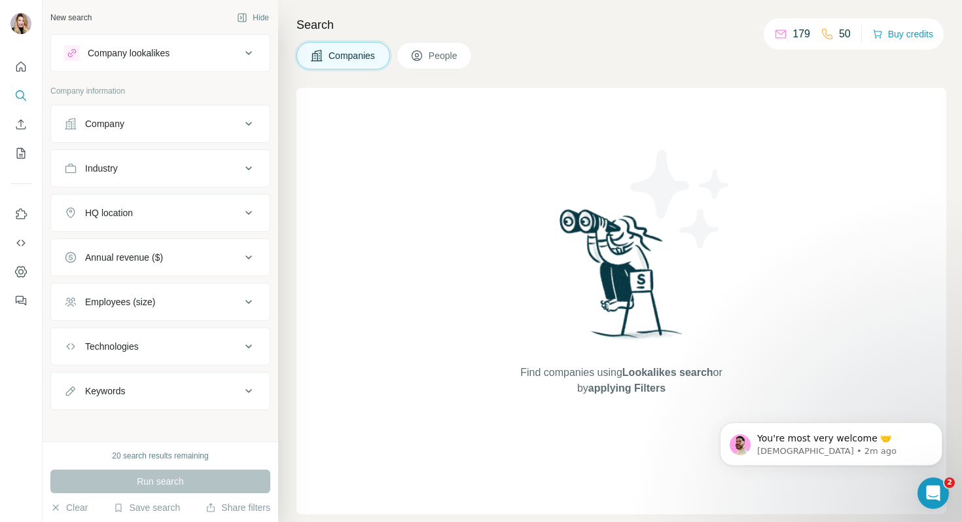
click at [200, 58] on div "Company lookalikes" at bounding box center [152, 53] width 177 height 16
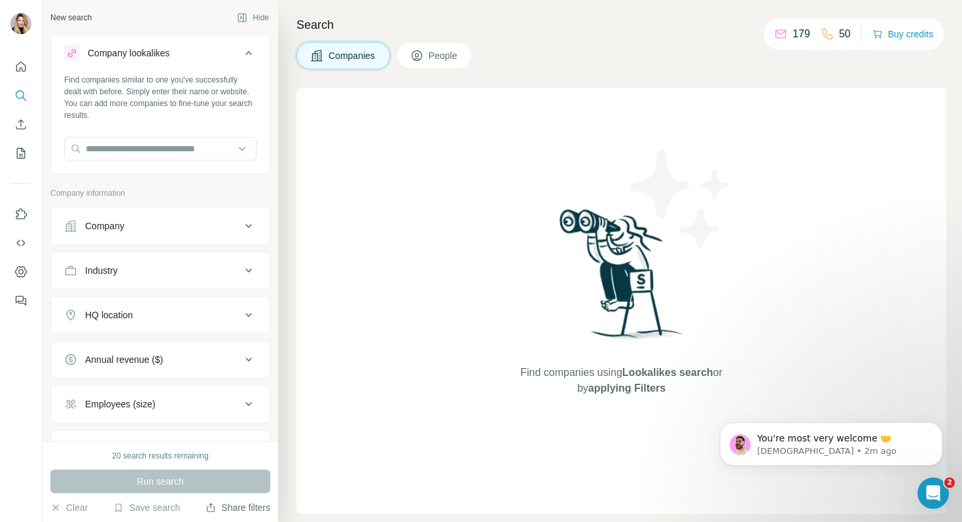
click at [255, 510] on button "Share filters" at bounding box center [238, 507] width 65 height 13
